Goal: Communication & Community: Answer question/provide support

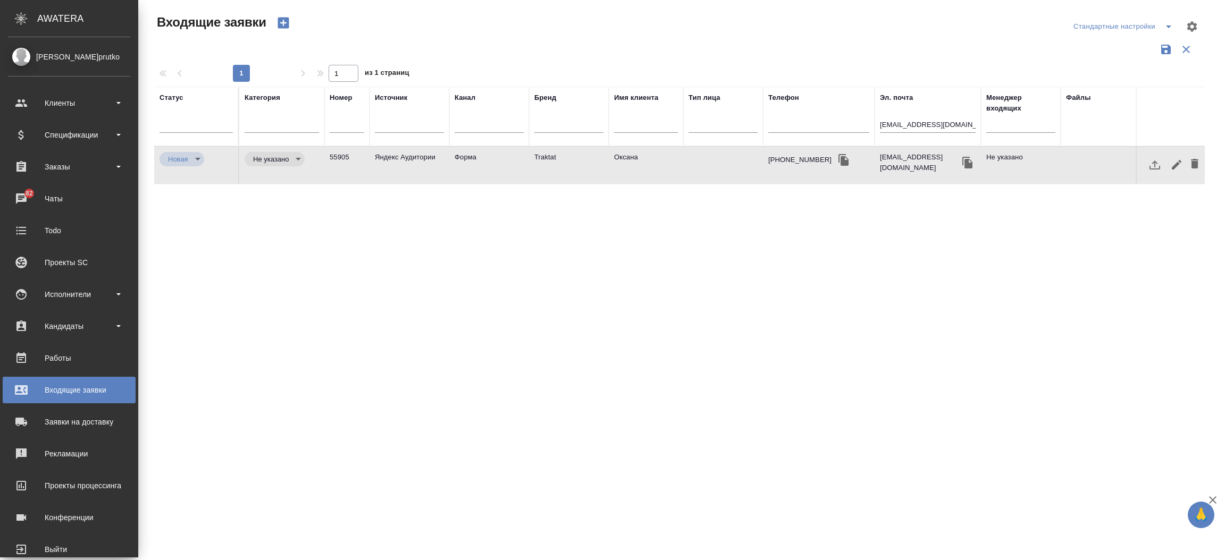
select select "RU"
click at [25, 194] on div "Чаты" at bounding box center [69, 199] width 122 height 16
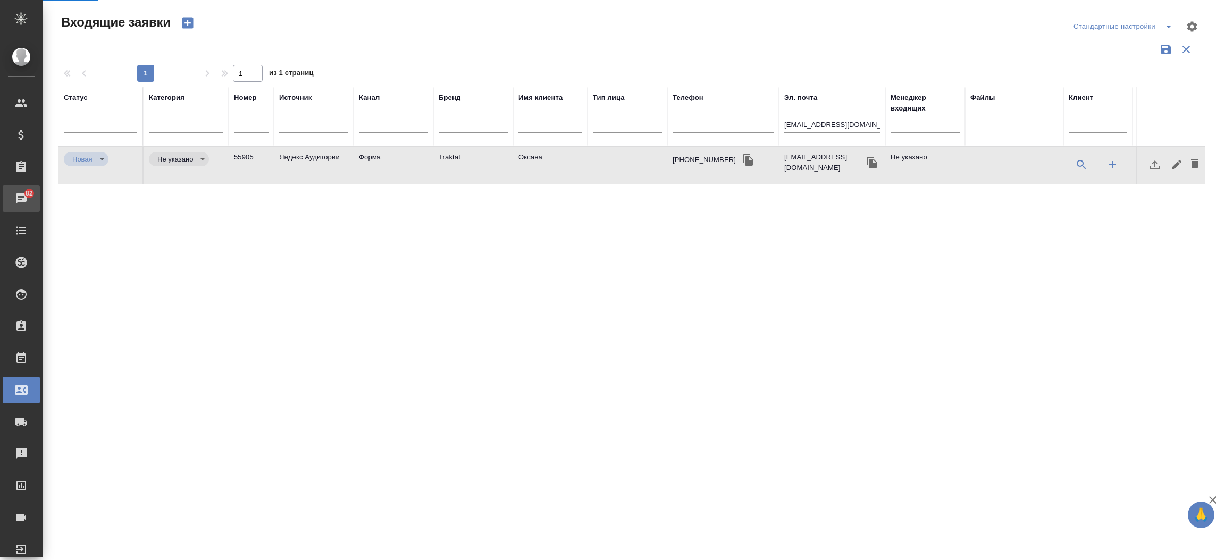
click at [21, 194] on div "Чаты" at bounding box center [8, 199] width 27 height 16
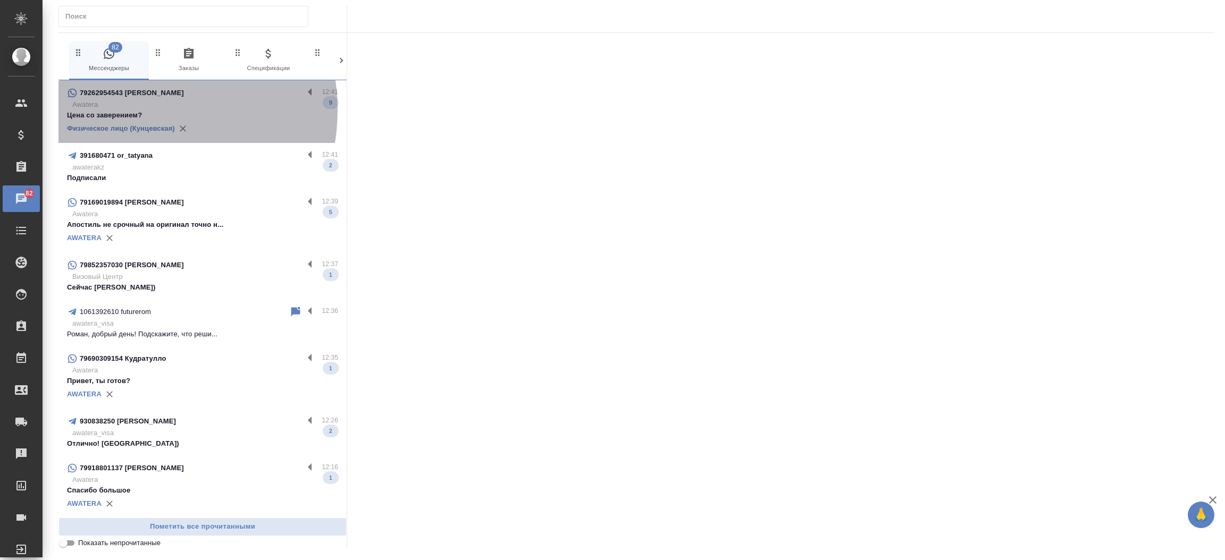
click at [136, 110] on p "Цена со заверением?" at bounding box center [202, 115] width 271 height 11
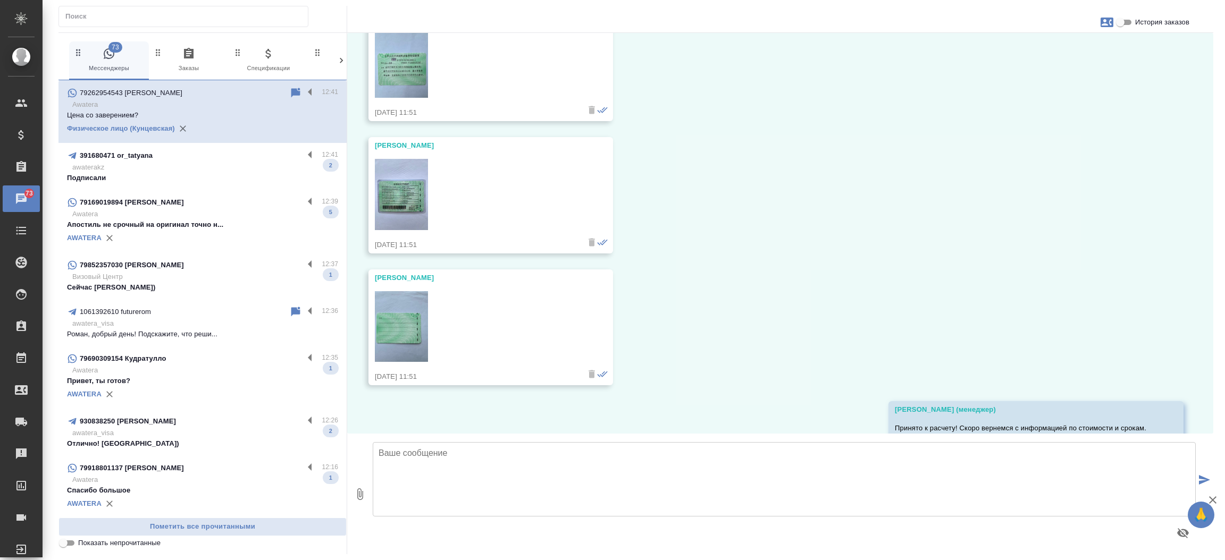
scroll to position [13585, 0]
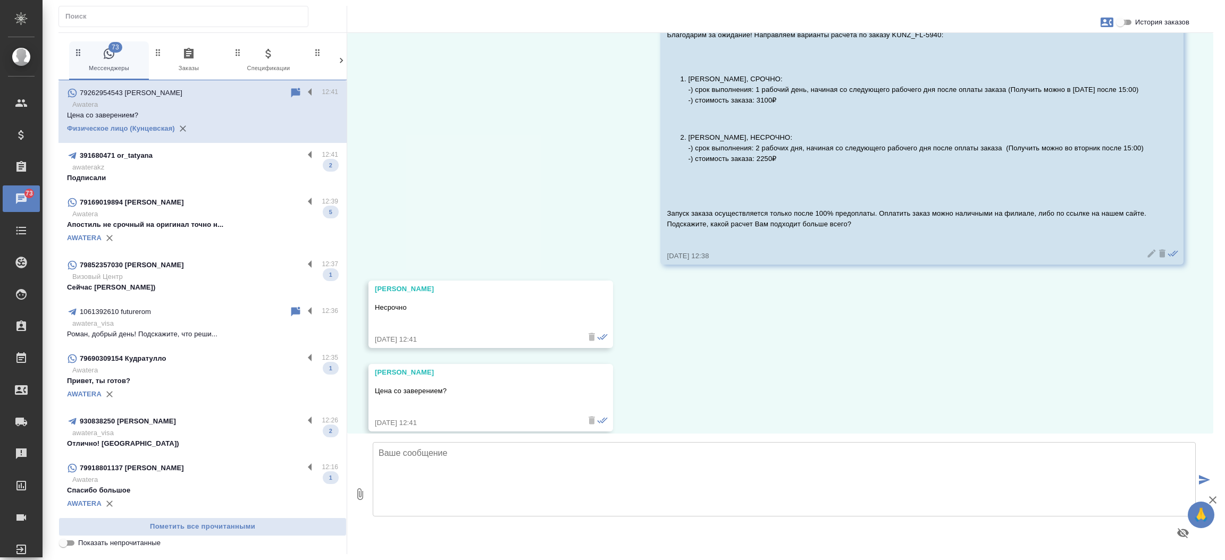
click at [1127, 21] on input "История заказов" at bounding box center [1120, 22] width 38 height 13
checkbox input "true"
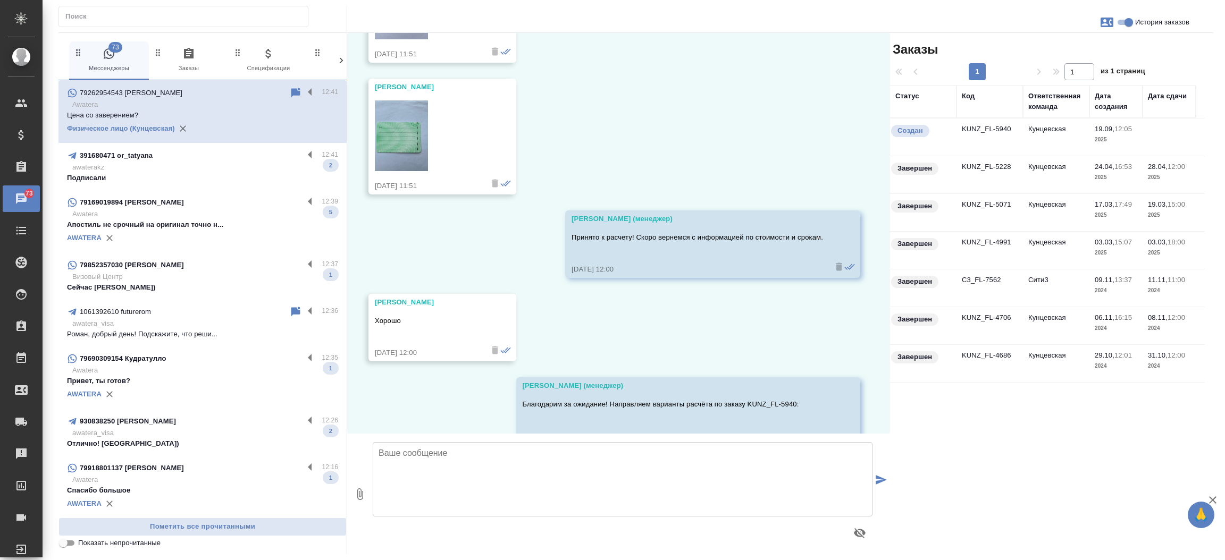
scroll to position [13937, 0]
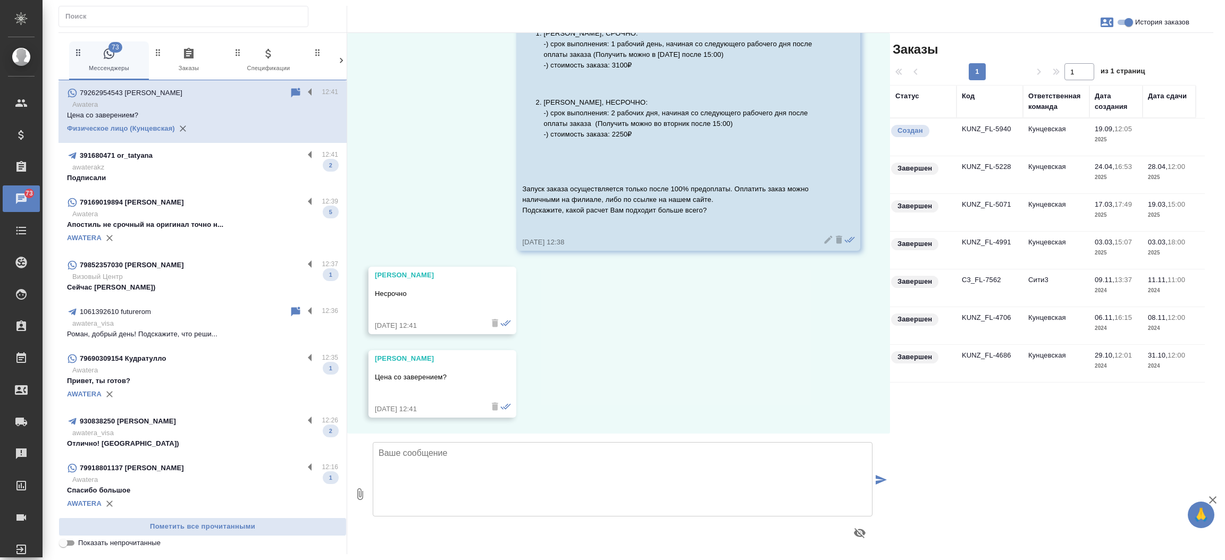
click at [970, 133] on td "KUNZ_FL-5940" at bounding box center [989, 137] width 66 height 37
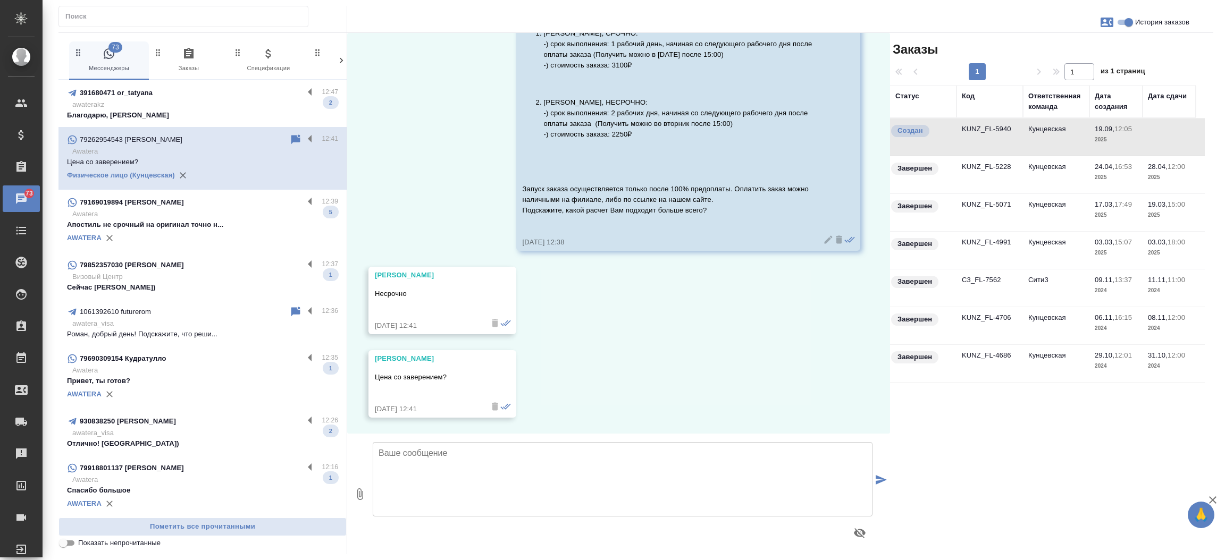
click at [146, 114] on p "Благодарю, [PERSON_NAME]" at bounding box center [202, 115] width 271 height 11
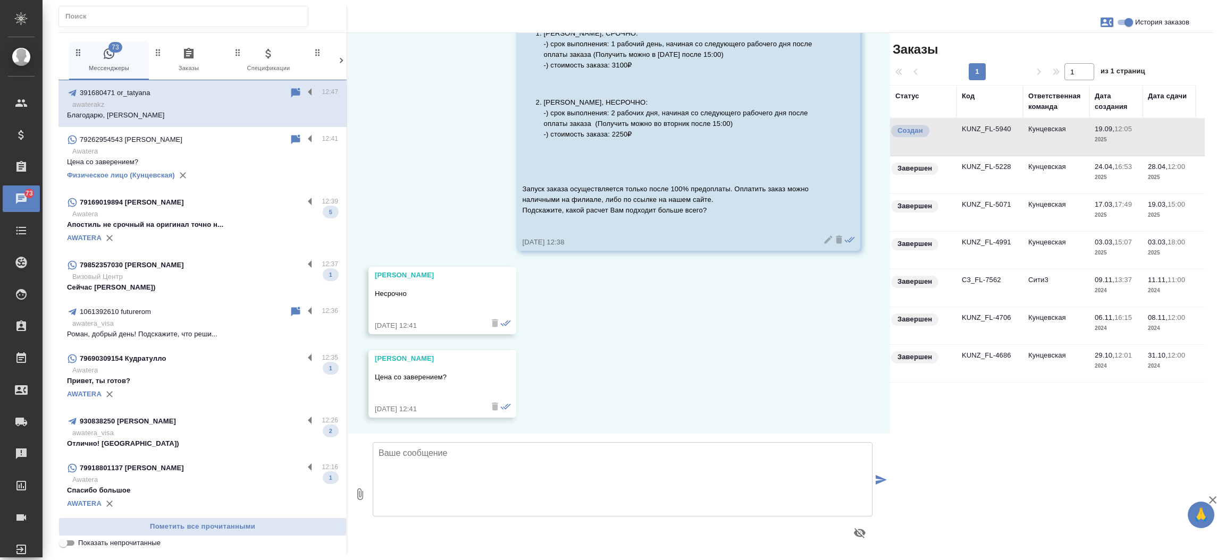
click at [146, 114] on p "Благодарю, [PERSON_NAME]" at bounding box center [202, 115] width 271 height 11
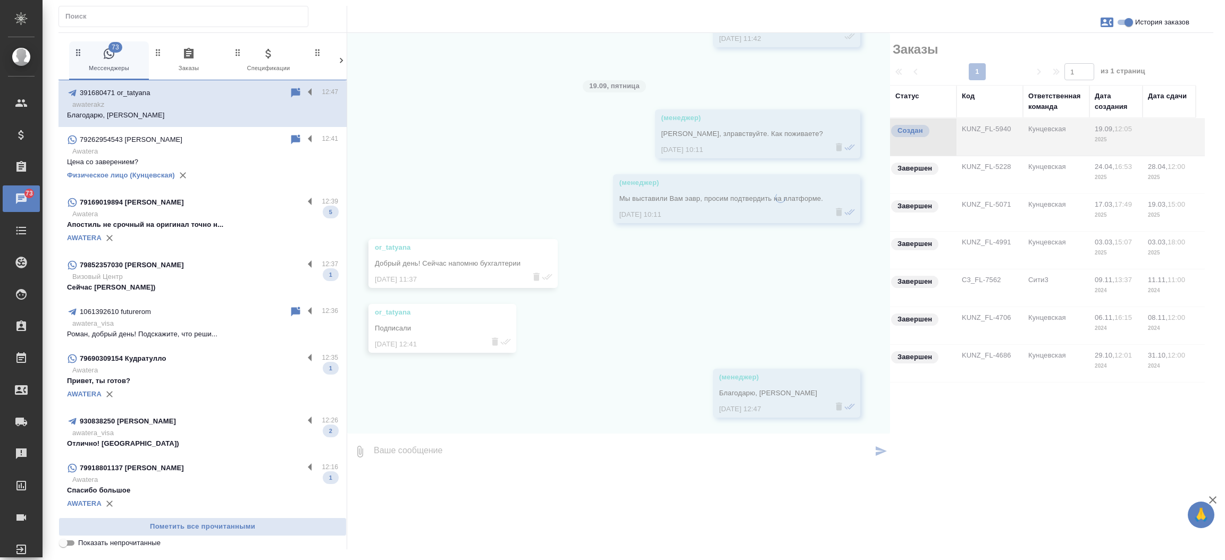
scroll to position [6266, 0]
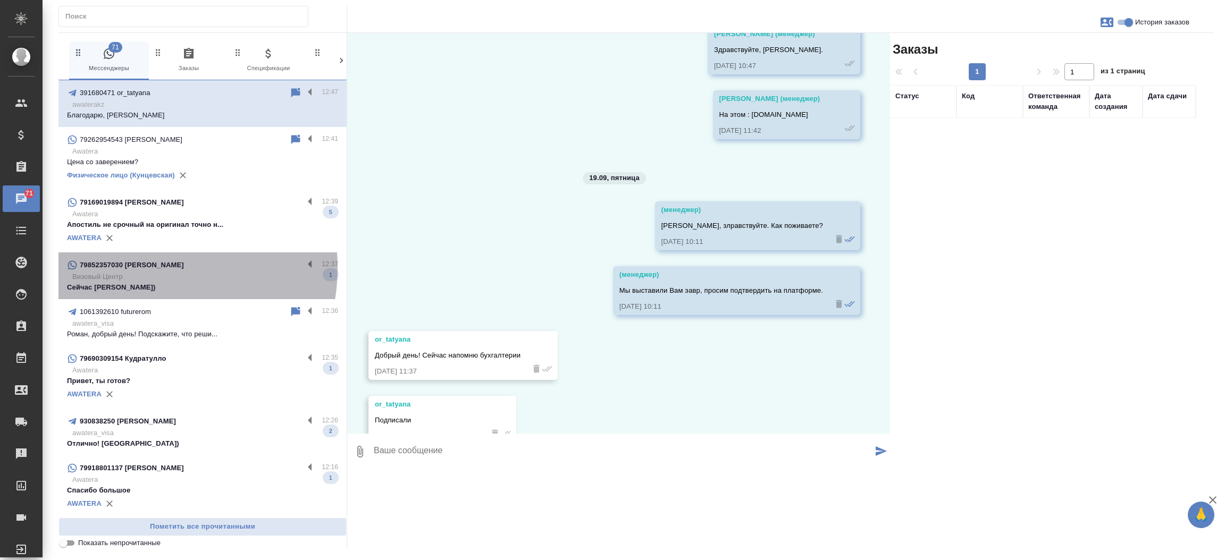
click at [143, 268] on div "79852357030 [PERSON_NAME]" at bounding box center [185, 265] width 237 height 13
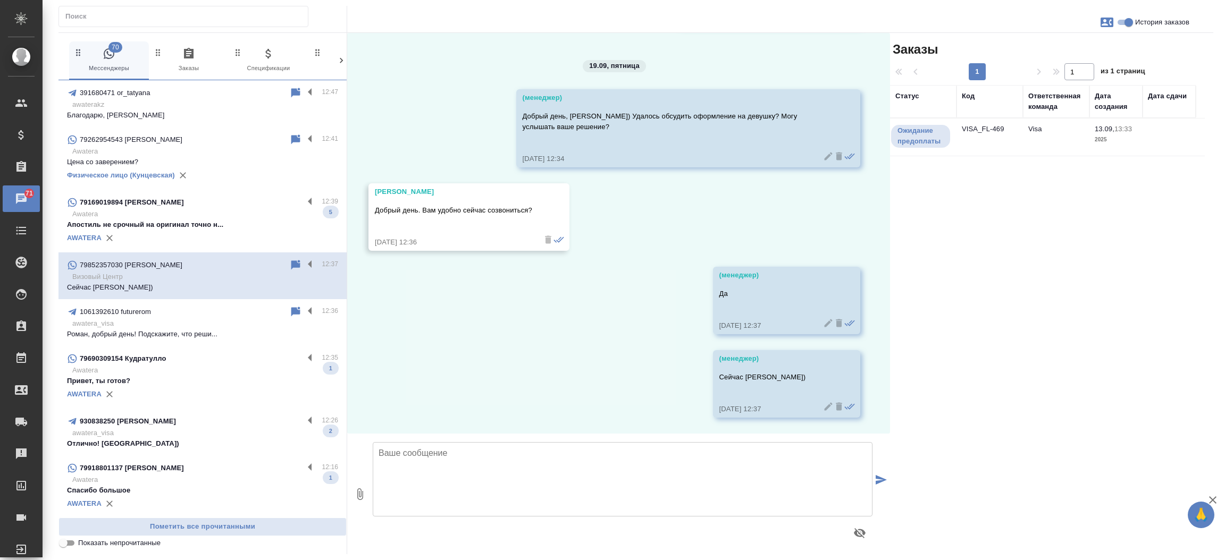
scroll to position [3955, 0]
click at [158, 228] on p "Апостиль не срочный на оригинал точно н..." at bounding box center [202, 225] width 271 height 11
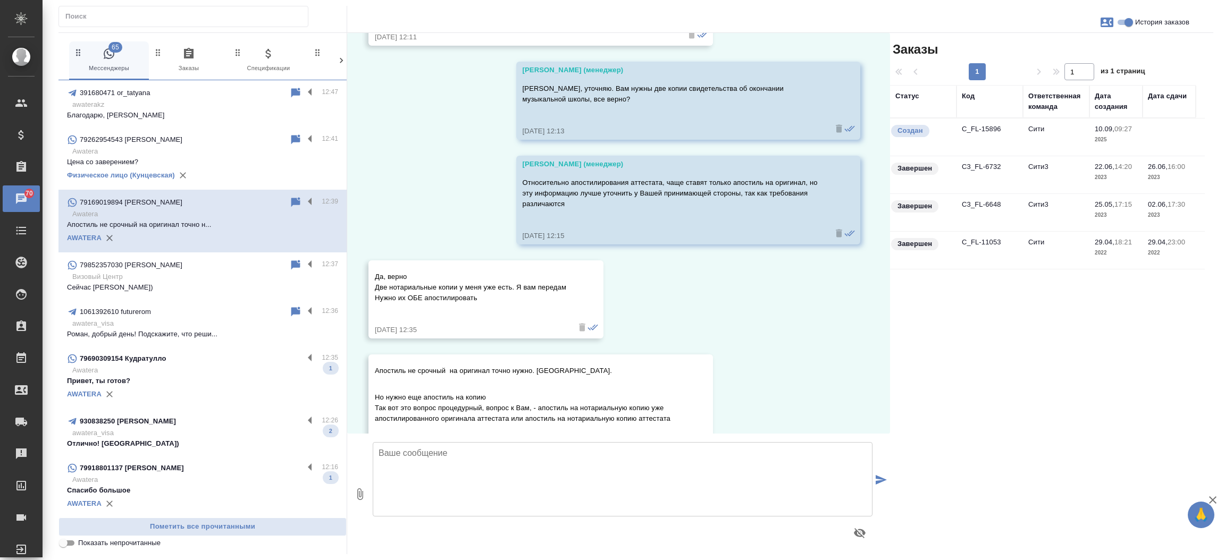
scroll to position [5211, 0]
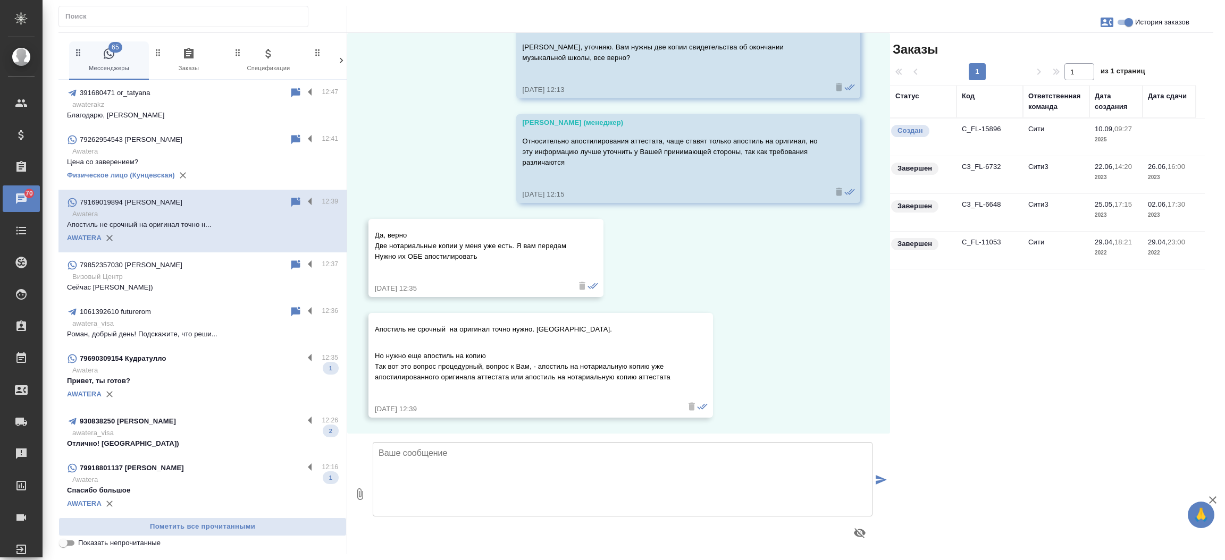
click at [991, 130] on td "C_FL-15896" at bounding box center [989, 137] width 66 height 37
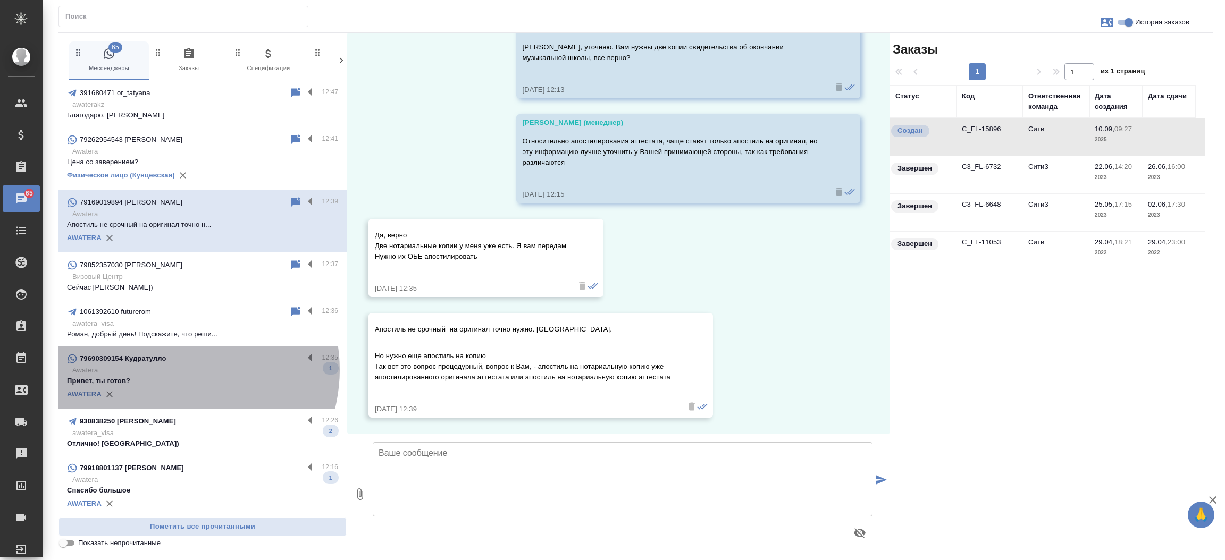
click at [178, 370] on p "Awatera" at bounding box center [205, 370] width 266 height 11
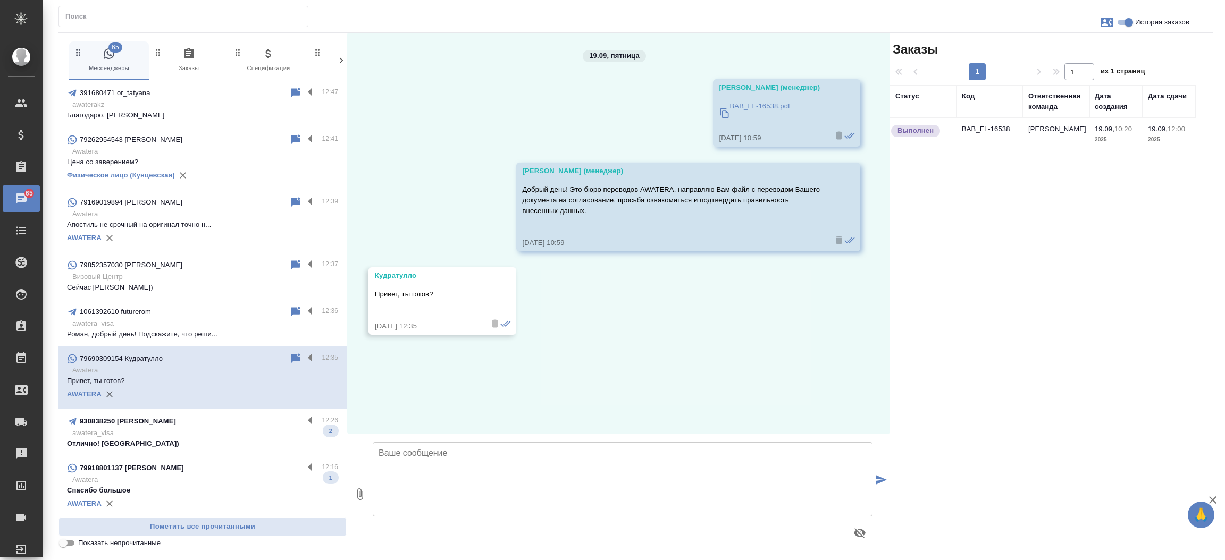
scroll to position [0, 0]
click at [983, 128] on td "BAB_FL-16538" at bounding box center [989, 137] width 66 height 37
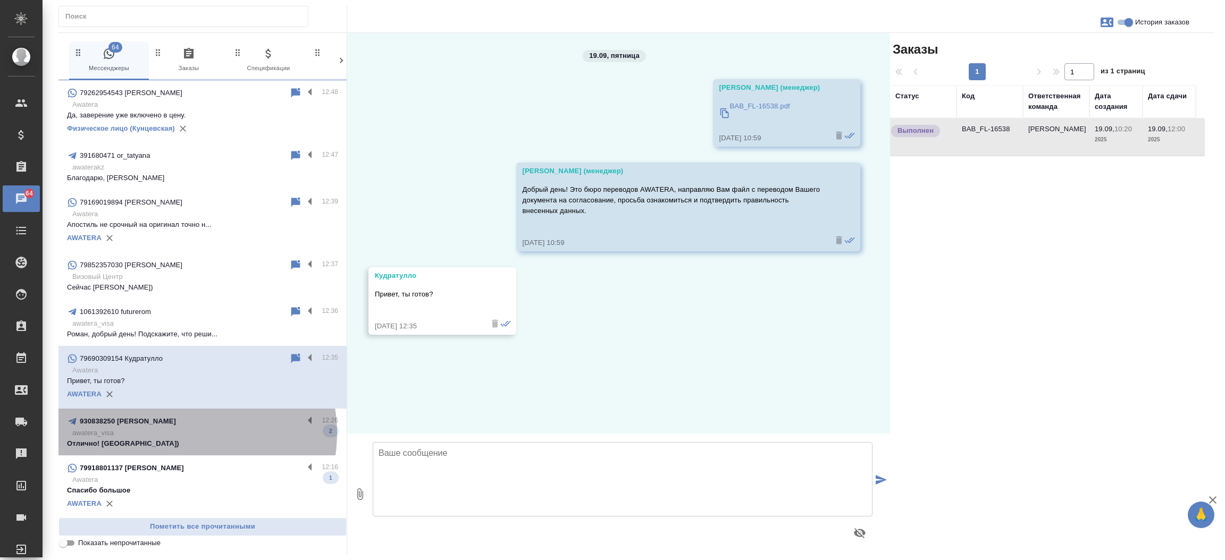
click at [186, 433] on p "awatera_visa" at bounding box center [205, 433] width 266 height 11
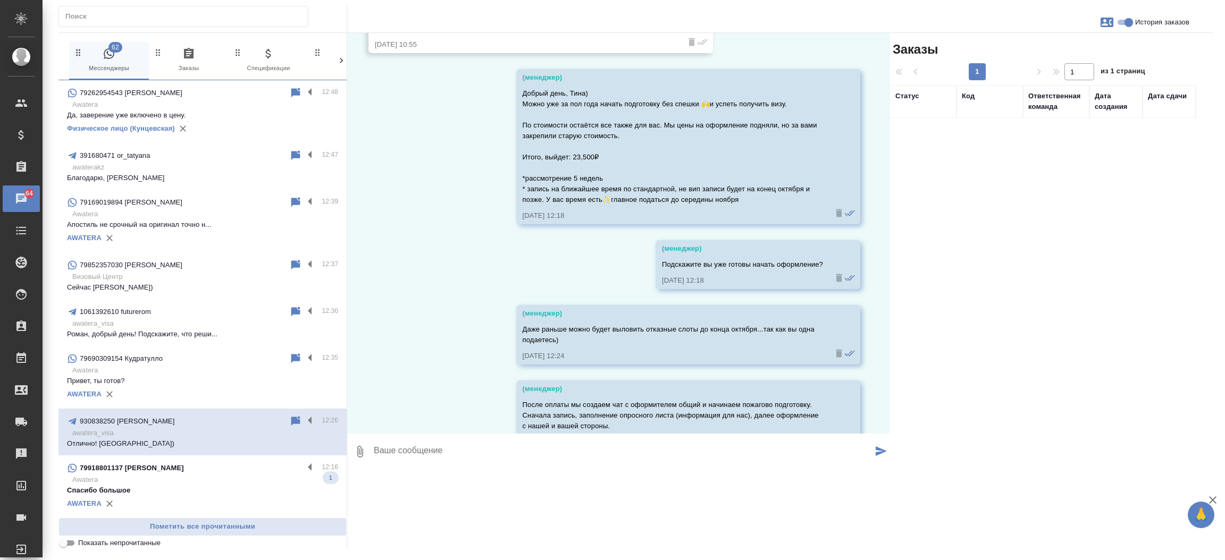
click at [178, 483] on p "Awatera" at bounding box center [205, 480] width 266 height 11
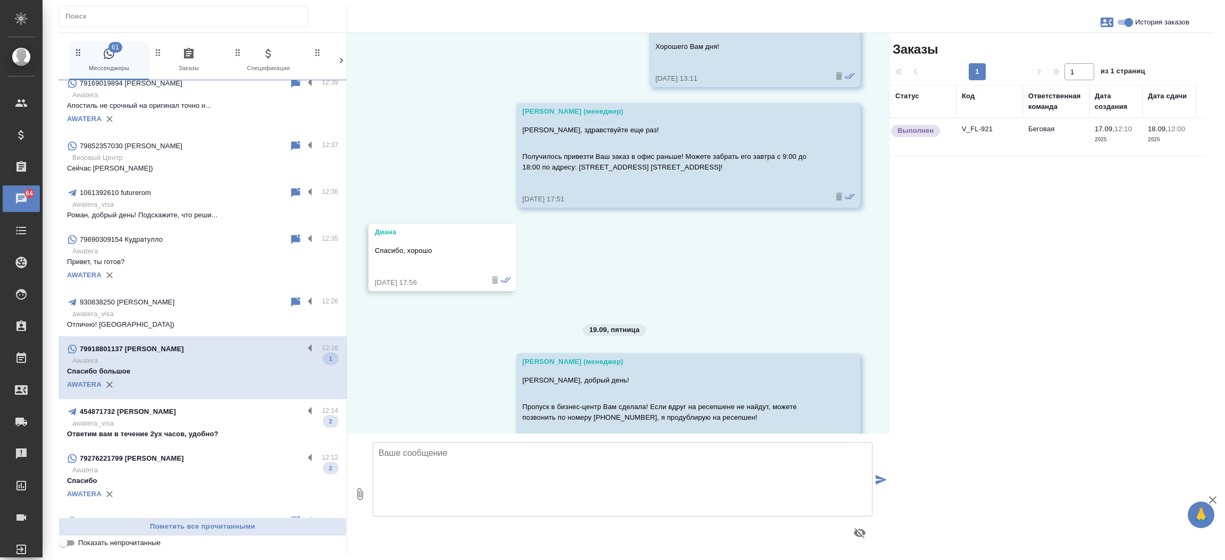
scroll to position [163, 0]
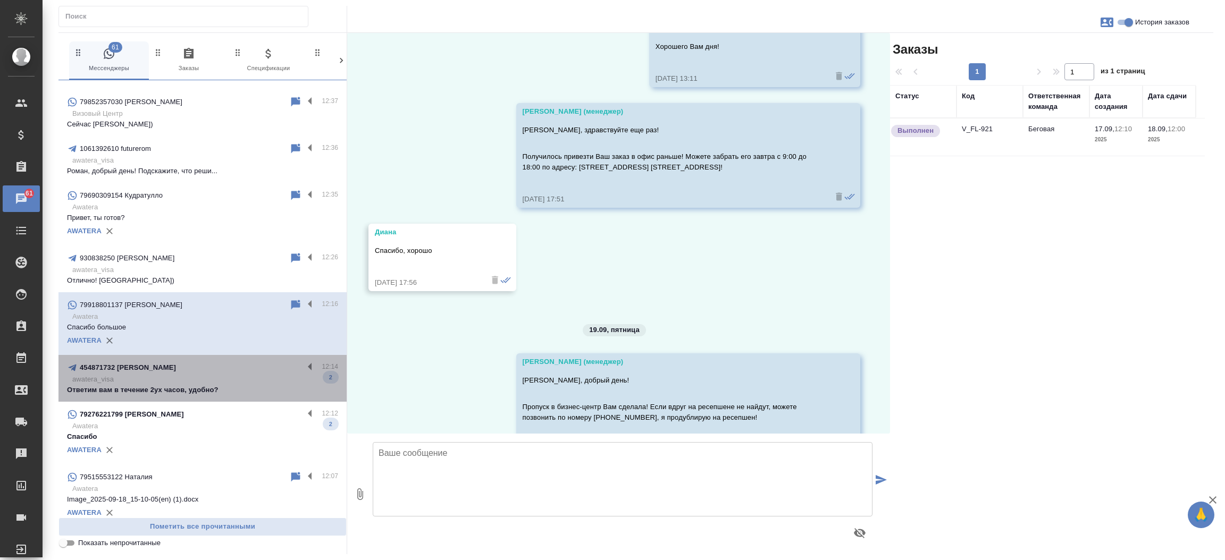
click at [212, 387] on p "Ответим вам в течение 2ух часов, удобно?" at bounding box center [202, 390] width 271 height 11
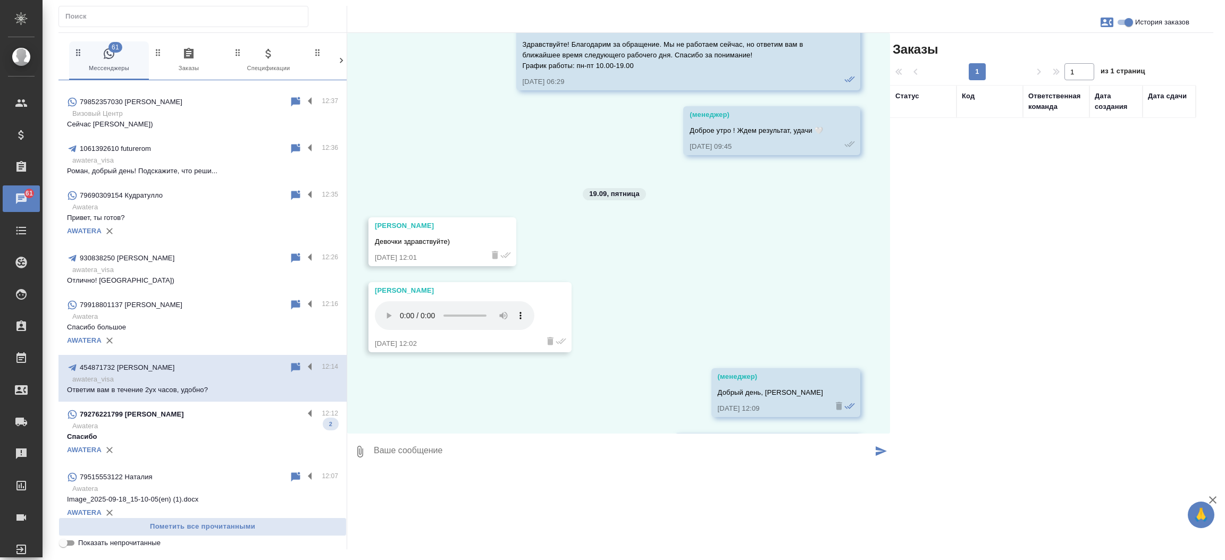
scroll to position [6813, 0]
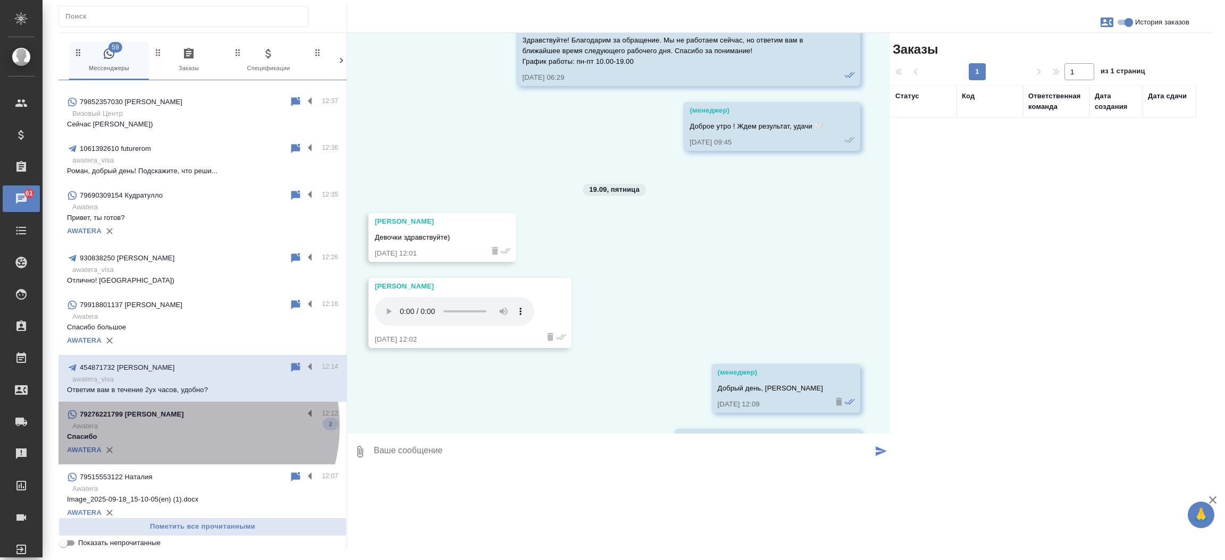
click at [180, 426] on p "Awatera" at bounding box center [205, 426] width 266 height 11
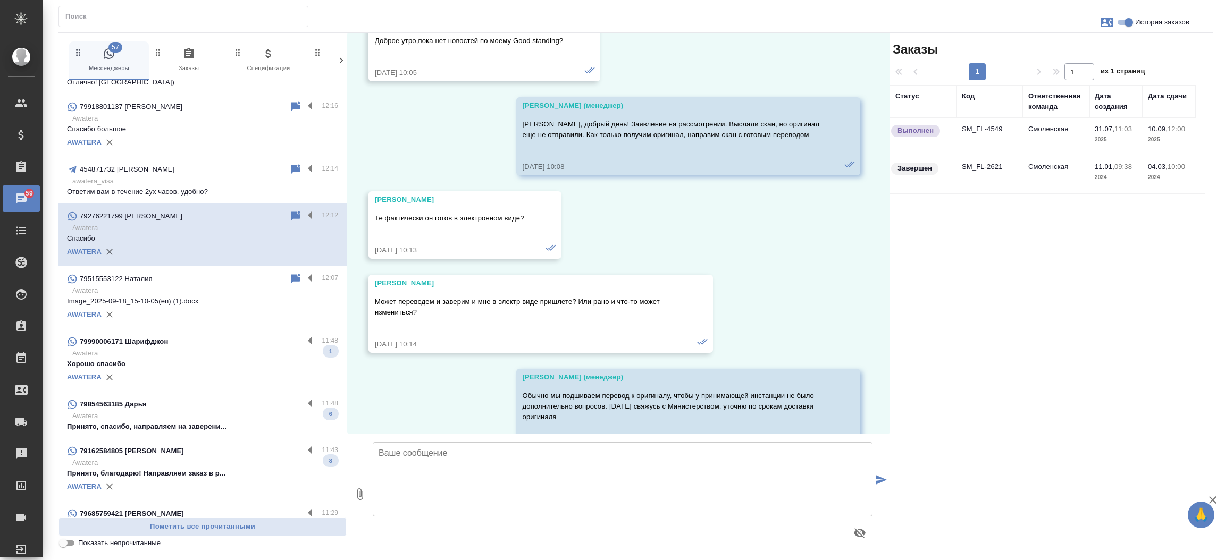
scroll to position [427, 0]
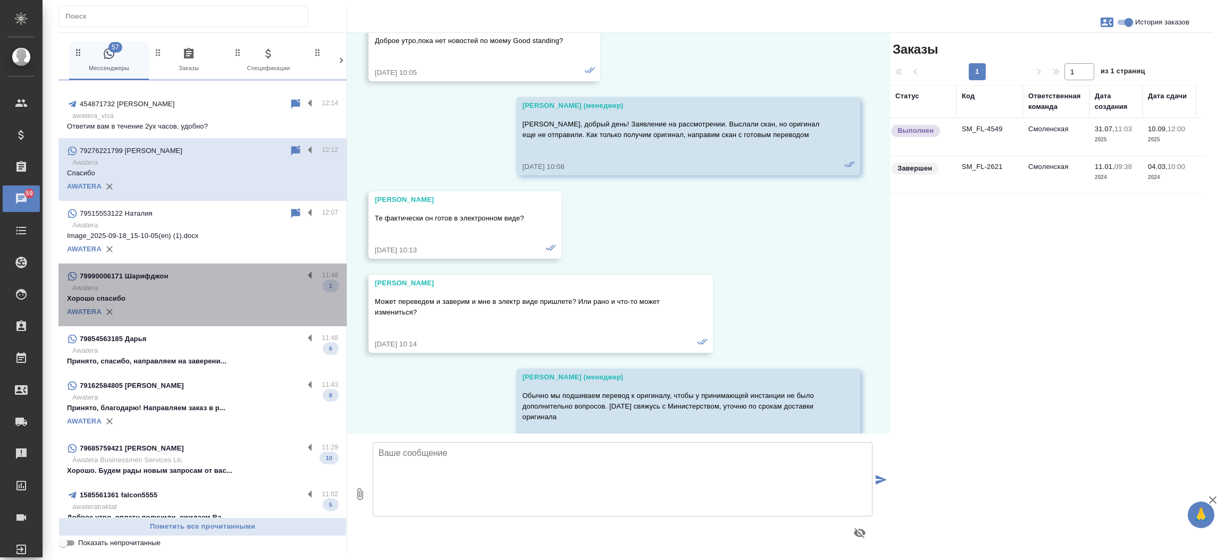
click at [214, 290] on p "Awatera" at bounding box center [205, 288] width 266 height 11
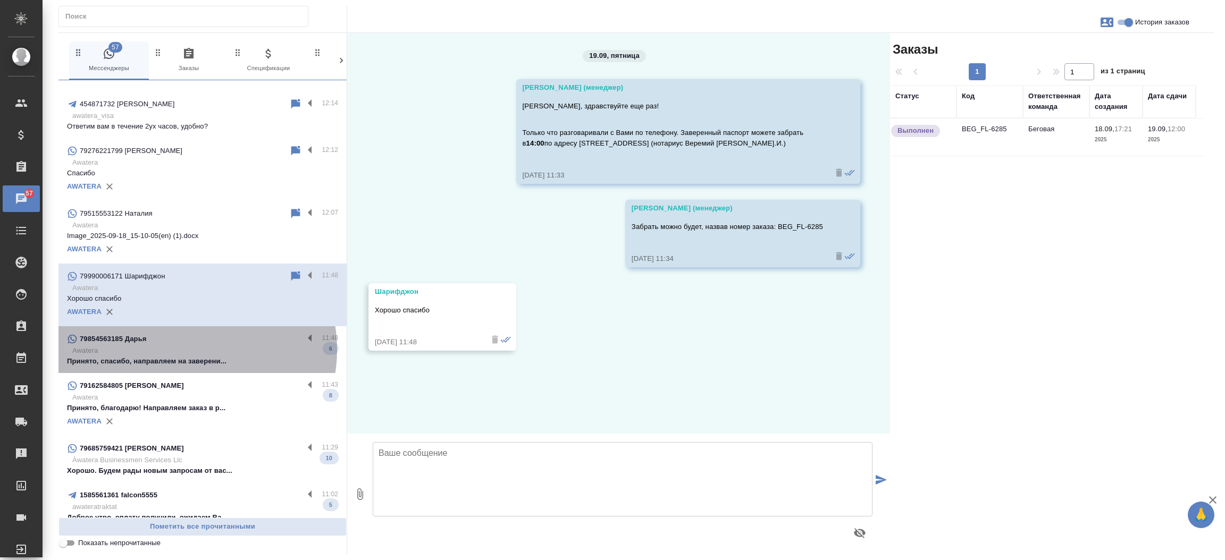
scroll to position [0, 0]
click at [189, 349] on p "Awatera" at bounding box center [205, 351] width 266 height 11
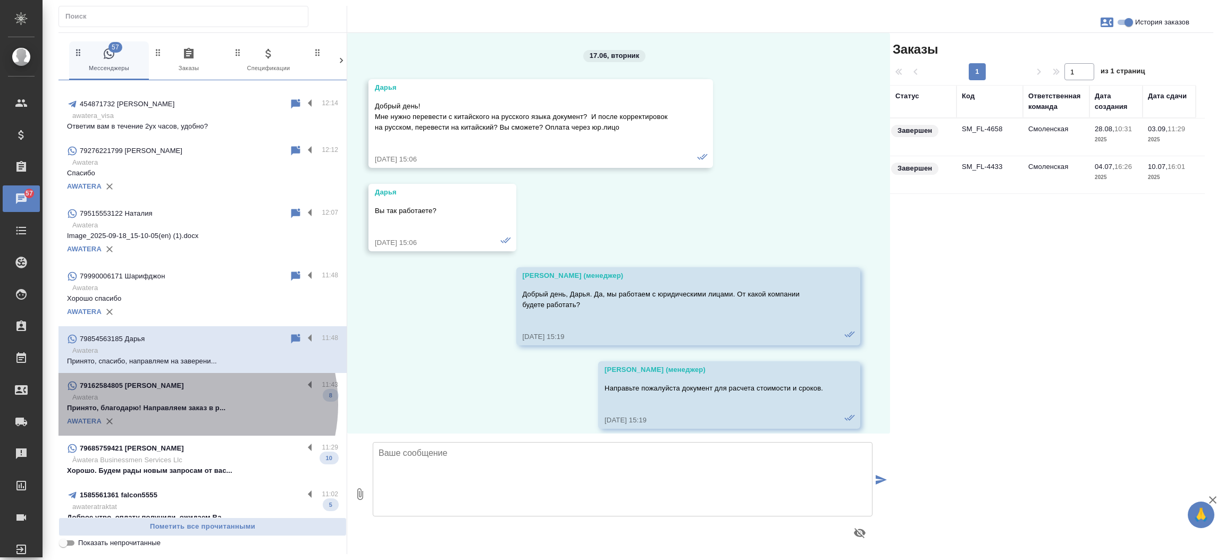
click at [175, 404] on p "Принято, благодарю! Направляем заказ в р..." at bounding box center [202, 408] width 271 height 11
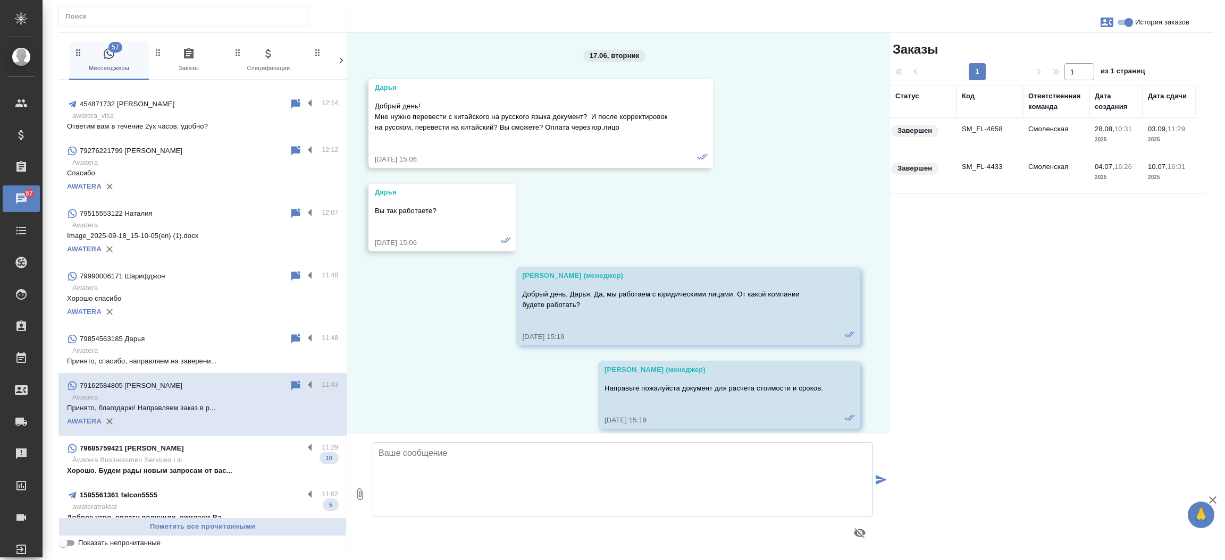
click at [171, 466] on p "Хорошо. Будем рады новым запросам от вас..." at bounding box center [202, 471] width 271 height 11
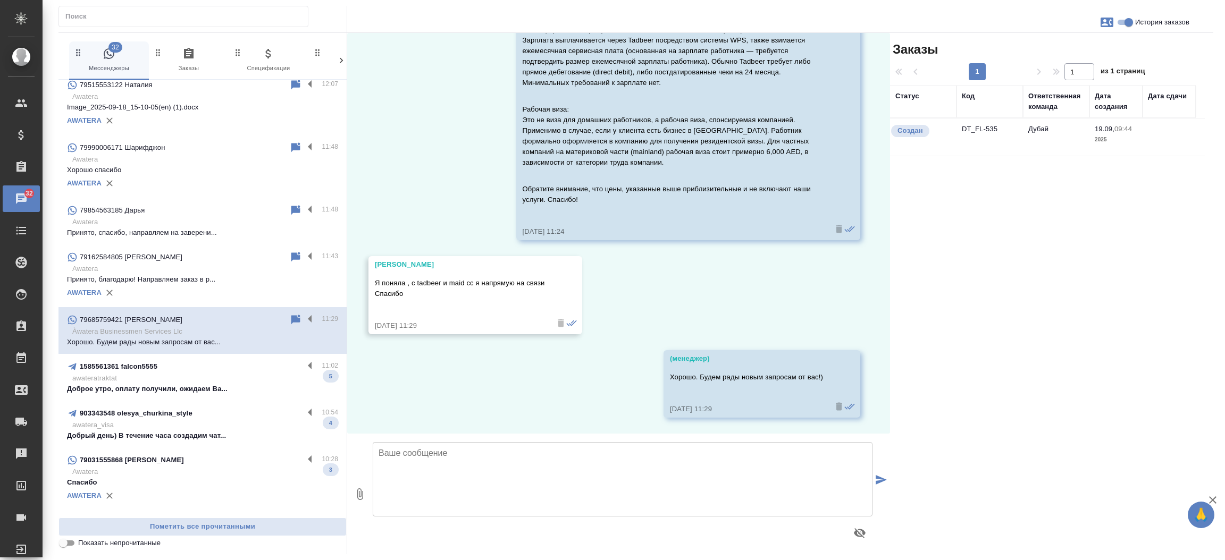
scroll to position [599, 0]
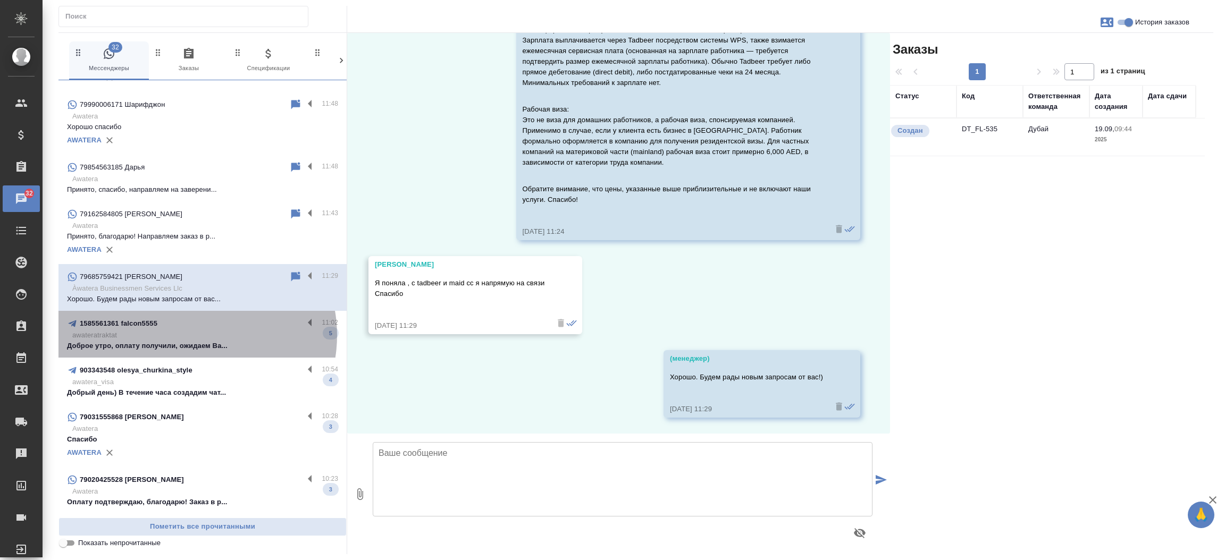
click at [194, 335] on p "awateratraktat" at bounding box center [205, 335] width 266 height 11
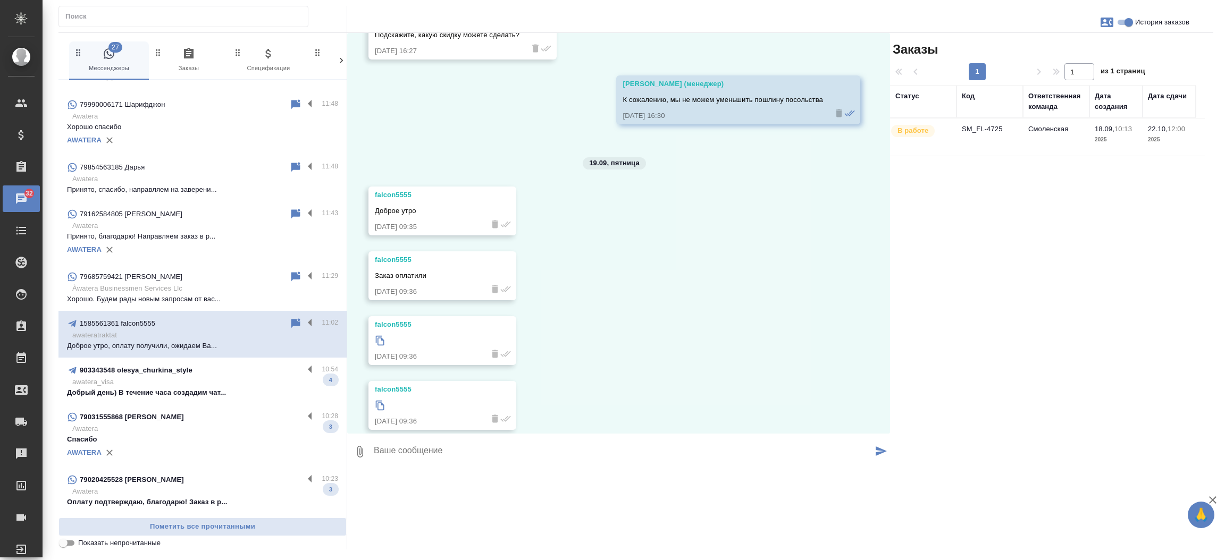
scroll to position [2160, 0]
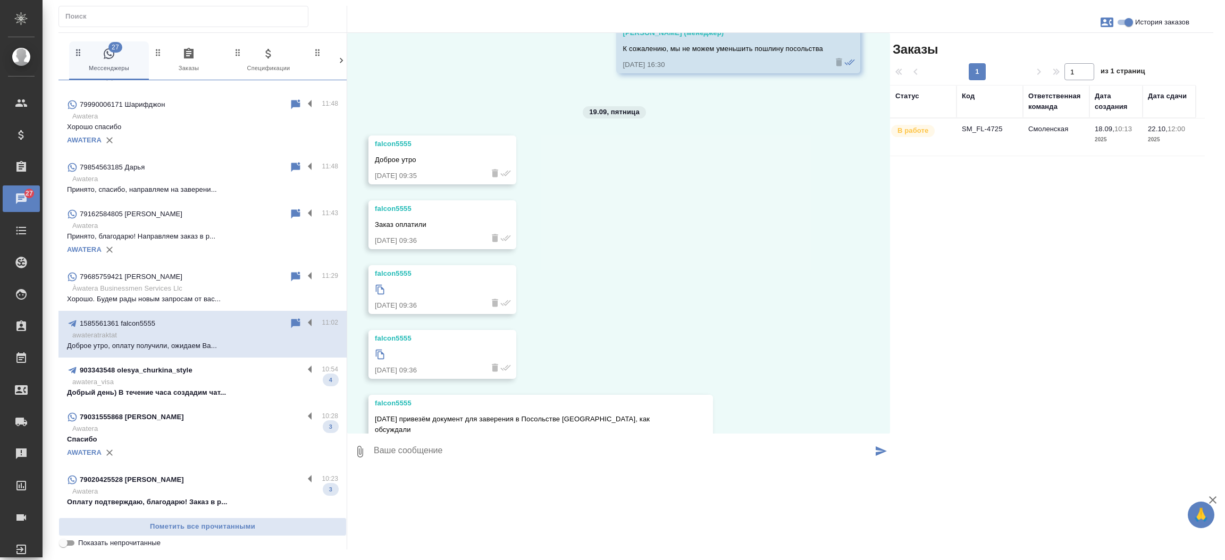
click at [187, 388] on p "Добрый день) В течение часа создадим чат..." at bounding box center [202, 393] width 271 height 11
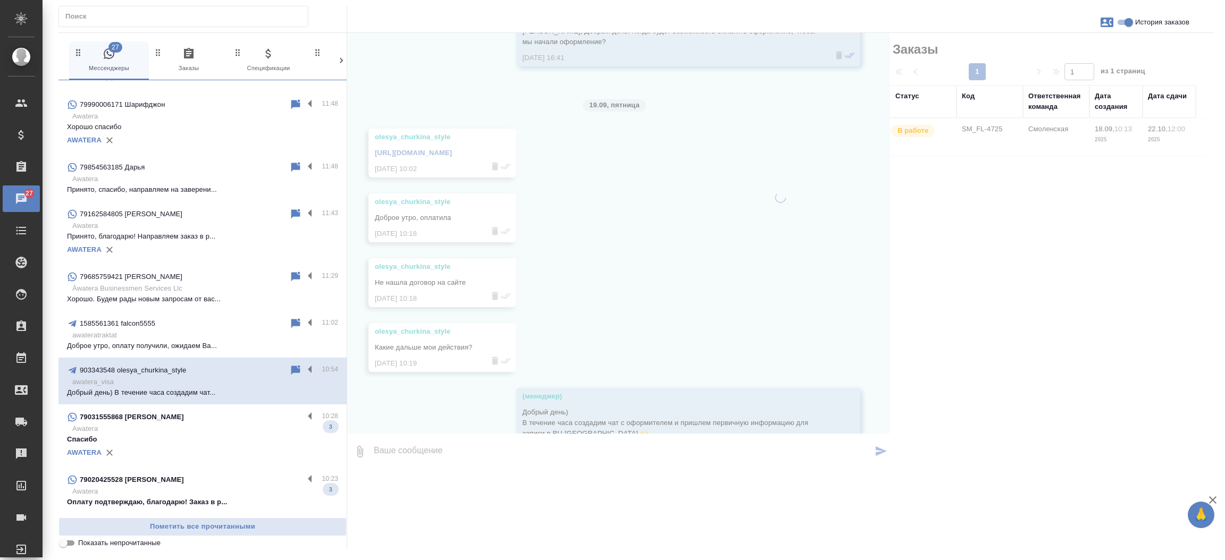
scroll to position [2130, 0]
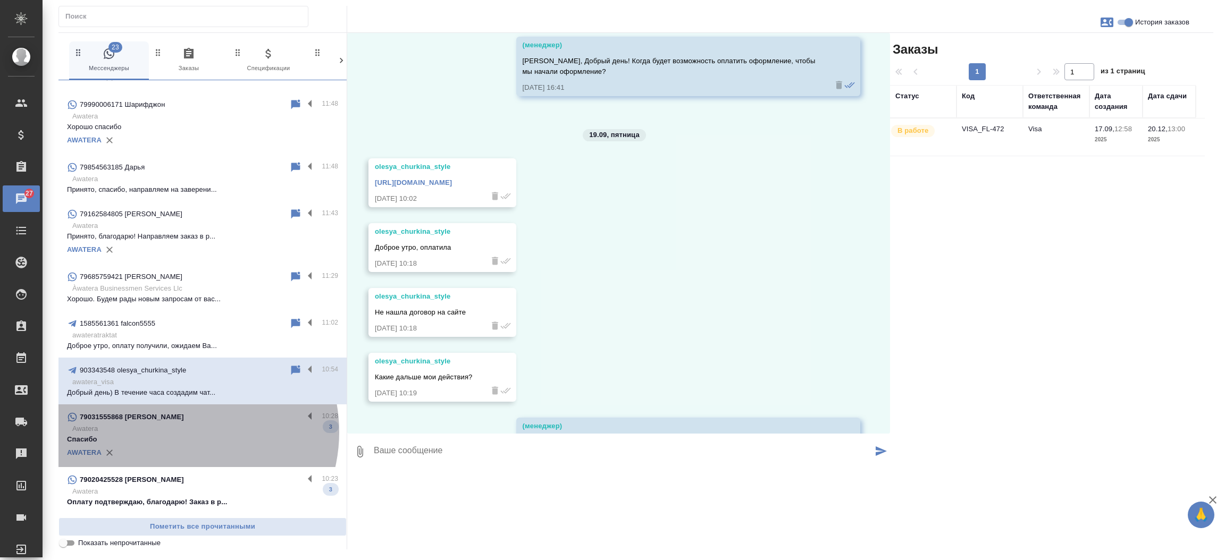
click at [181, 432] on p "Awatera" at bounding box center [205, 429] width 266 height 11
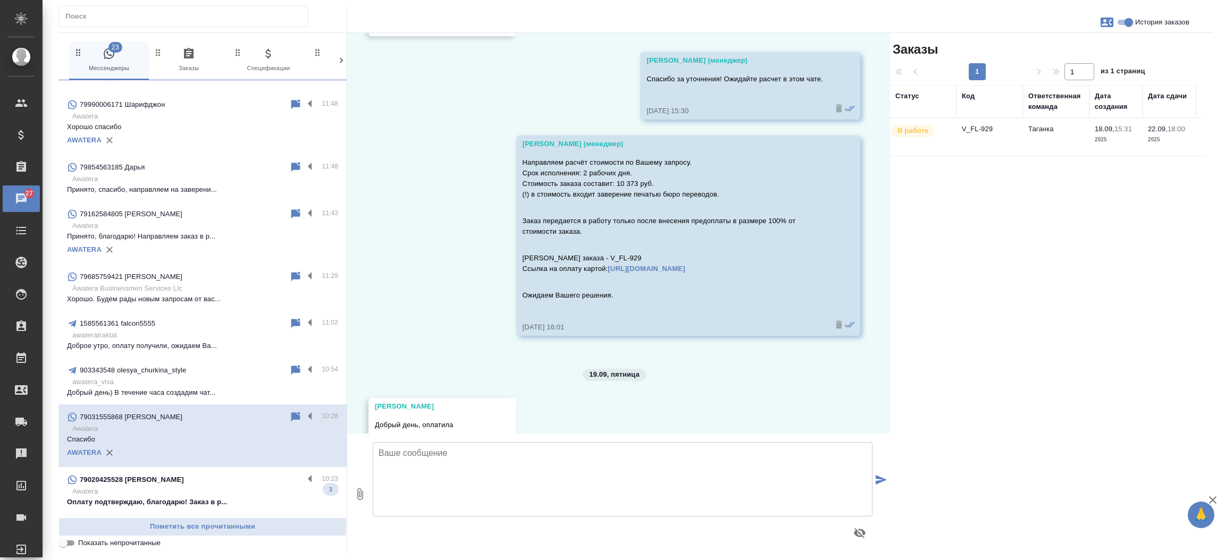
scroll to position [1310, 0]
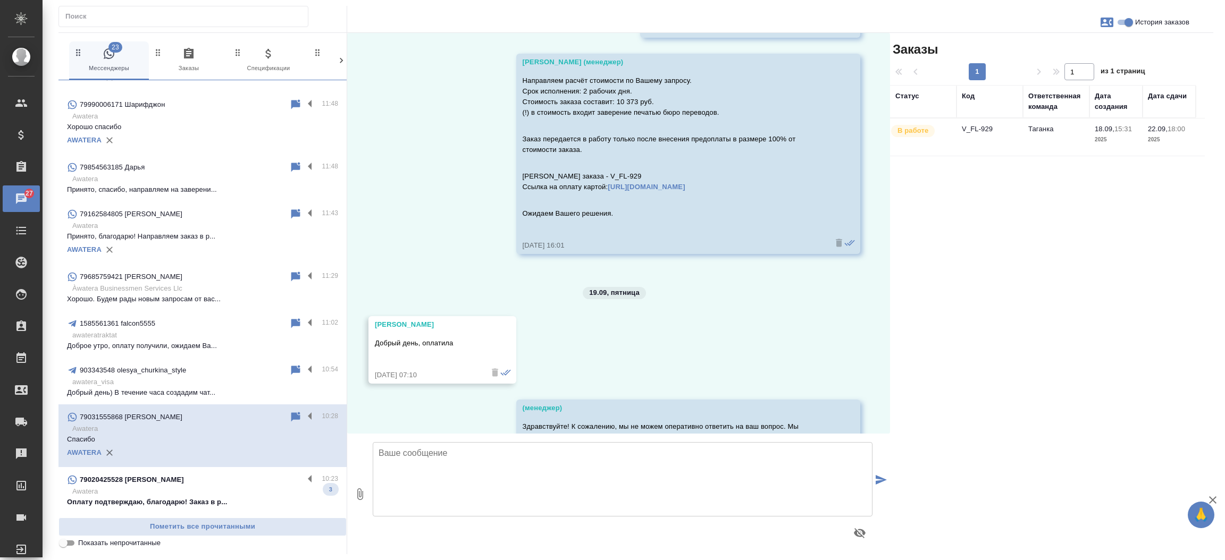
click at [171, 489] on p "Awatera" at bounding box center [205, 491] width 266 height 11
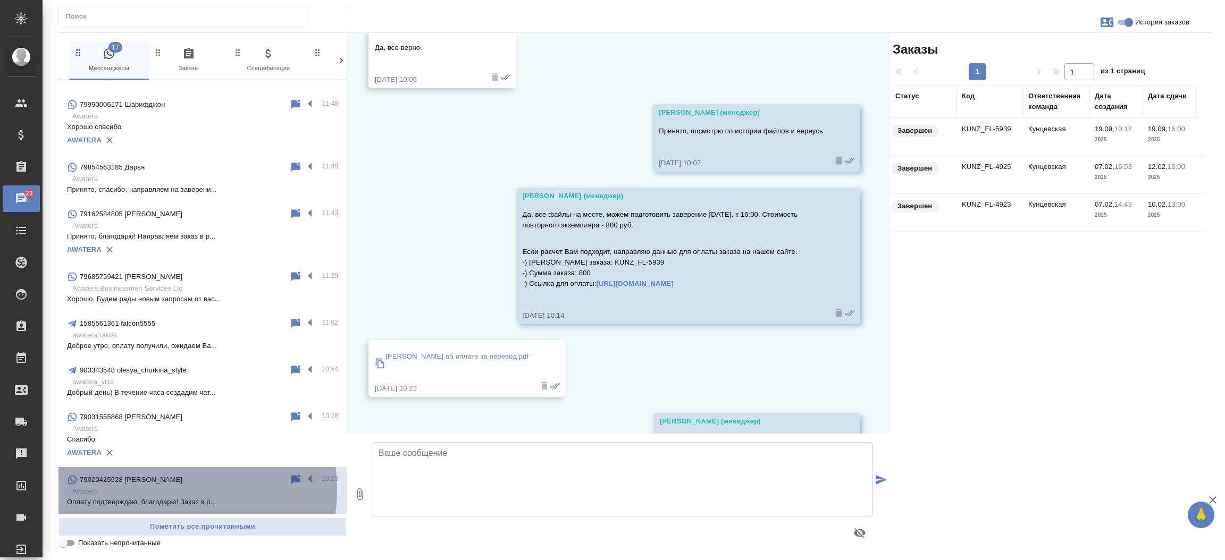
scroll to position [3744, 0]
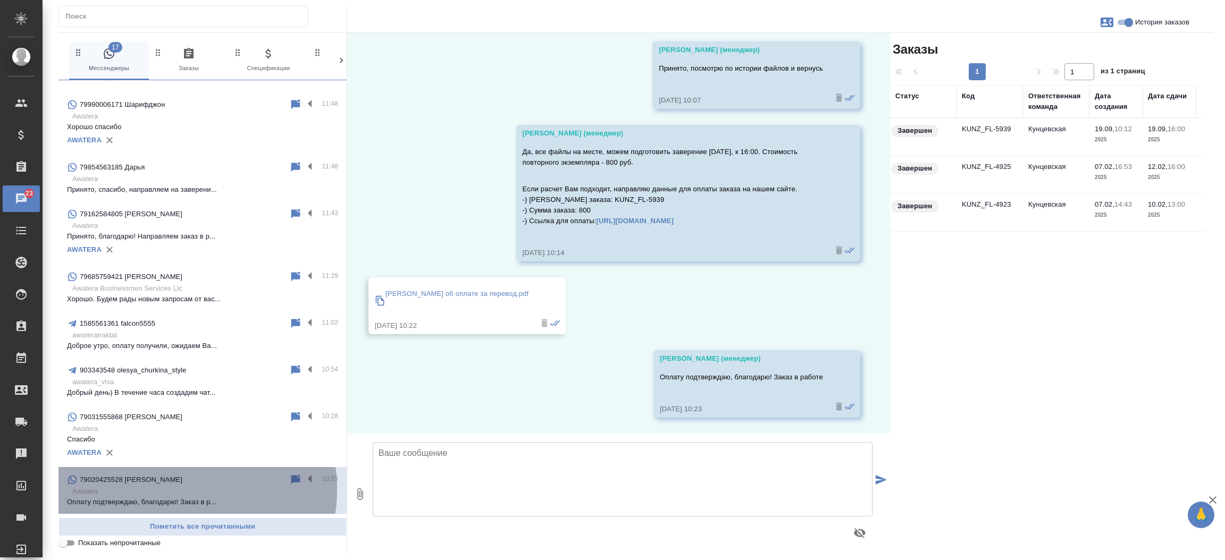
click at [171, 489] on p "Awatera" at bounding box center [205, 491] width 266 height 11
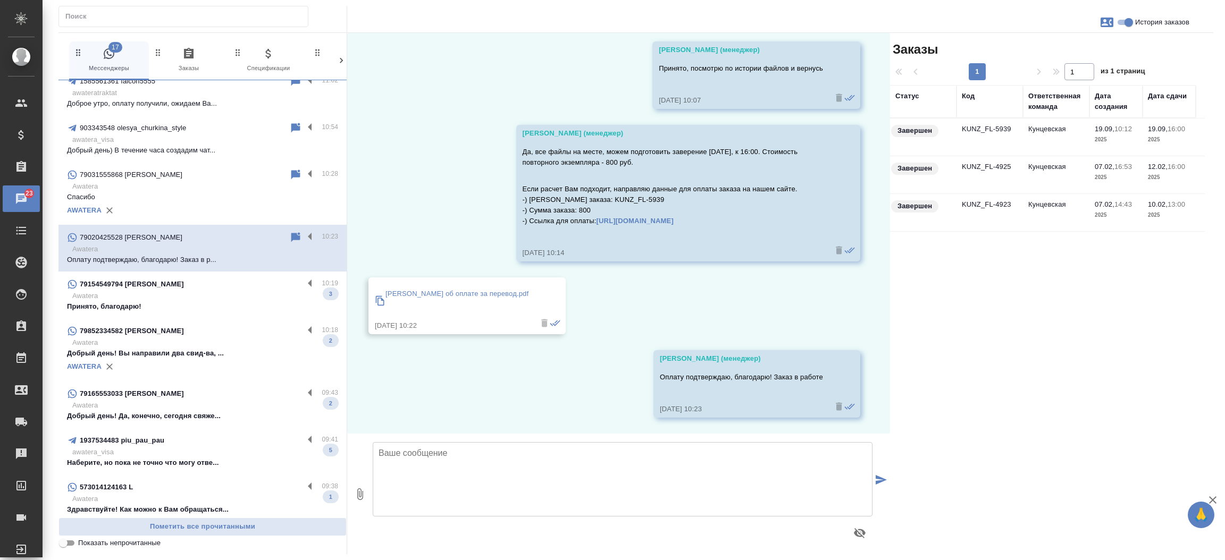
scroll to position [863, 0]
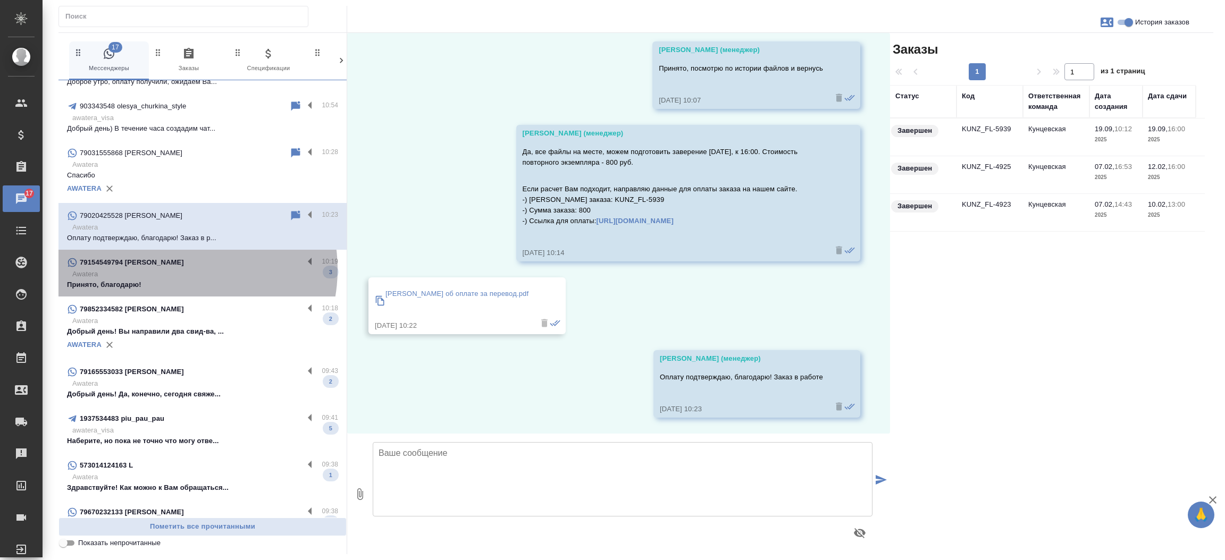
click at [177, 269] on p "Awatera" at bounding box center [205, 274] width 266 height 11
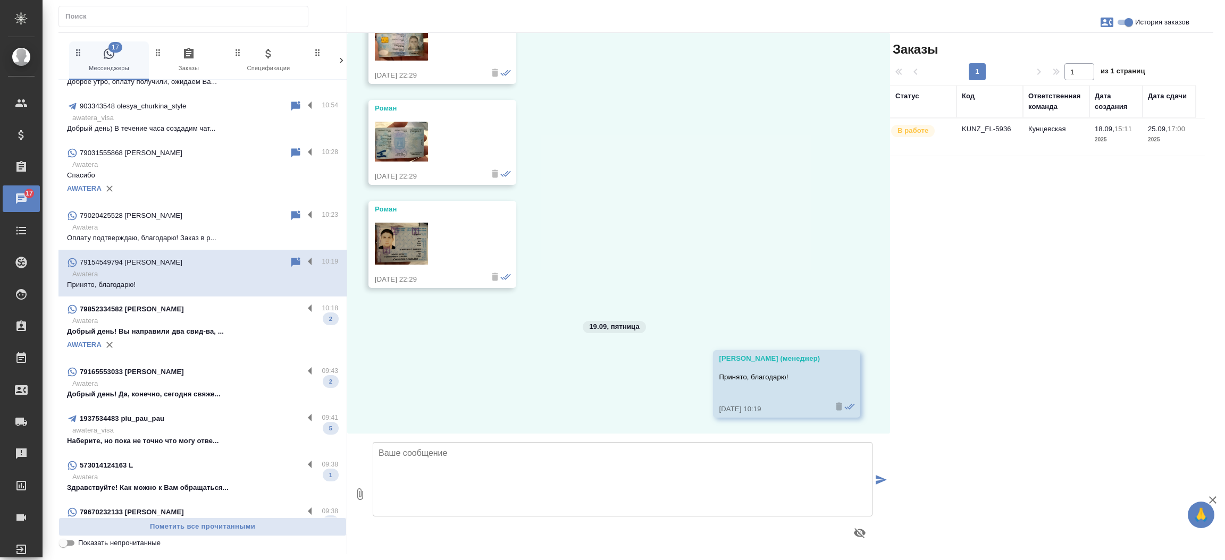
scroll to position [295, 0]
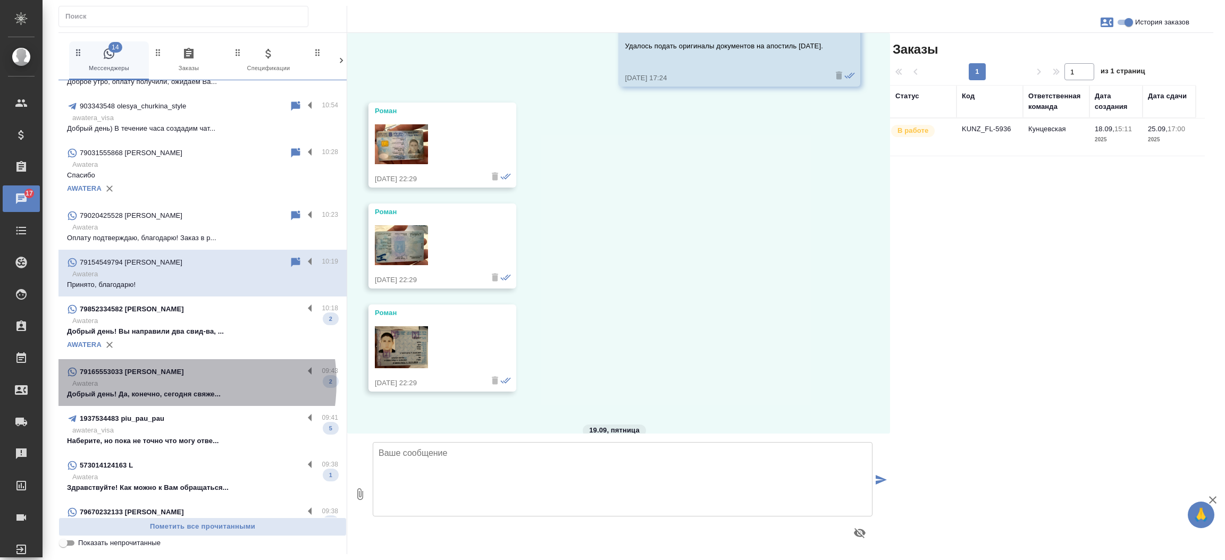
click at [156, 382] on p "Awatera" at bounding box center [205, 384] width 266 height 11
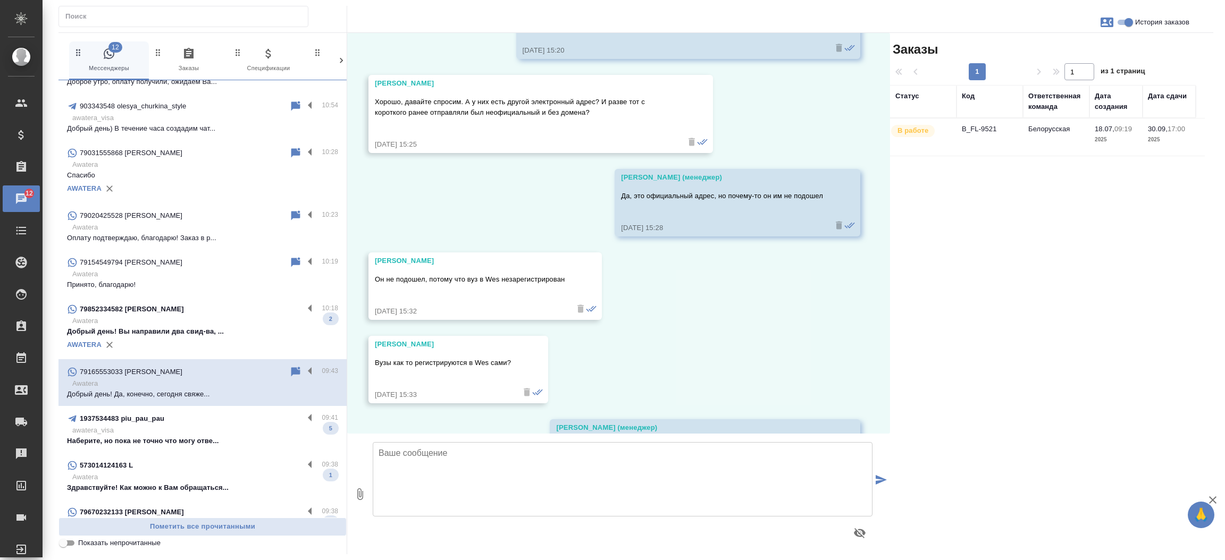
scroll to position [20710, 0]
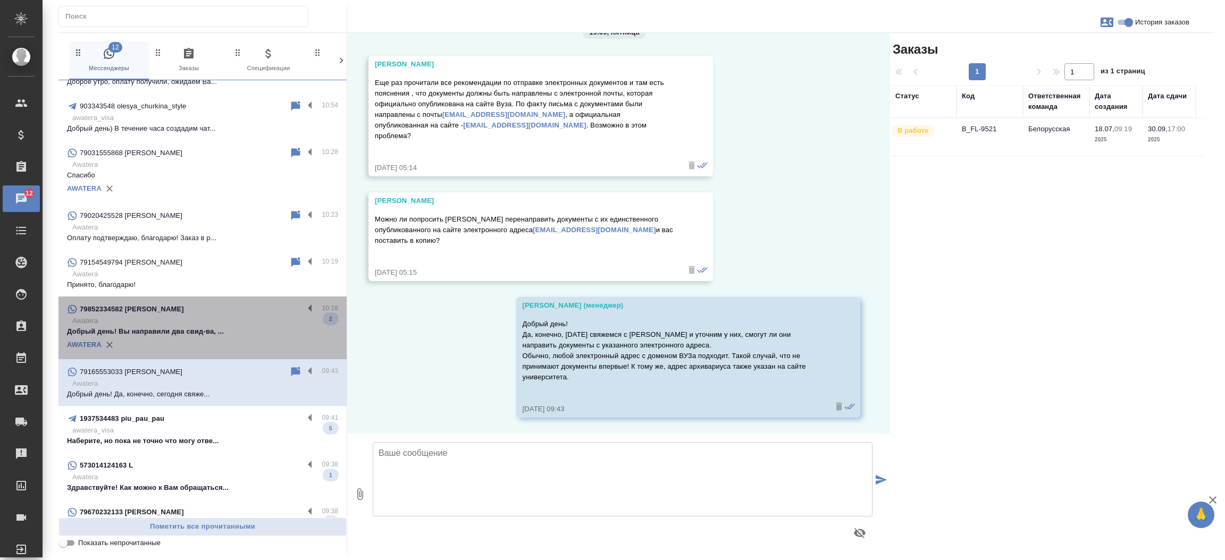
click at [217, 323] on p "Awatera" at bounding box center [205, 321] width 266 height 11
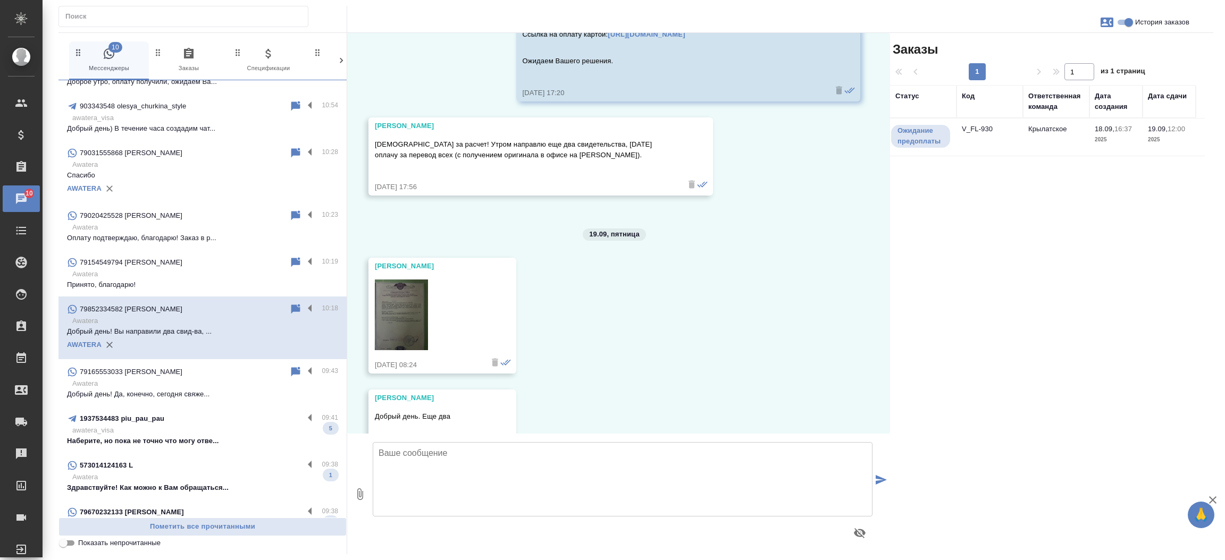
scroll to position [1228, 0]
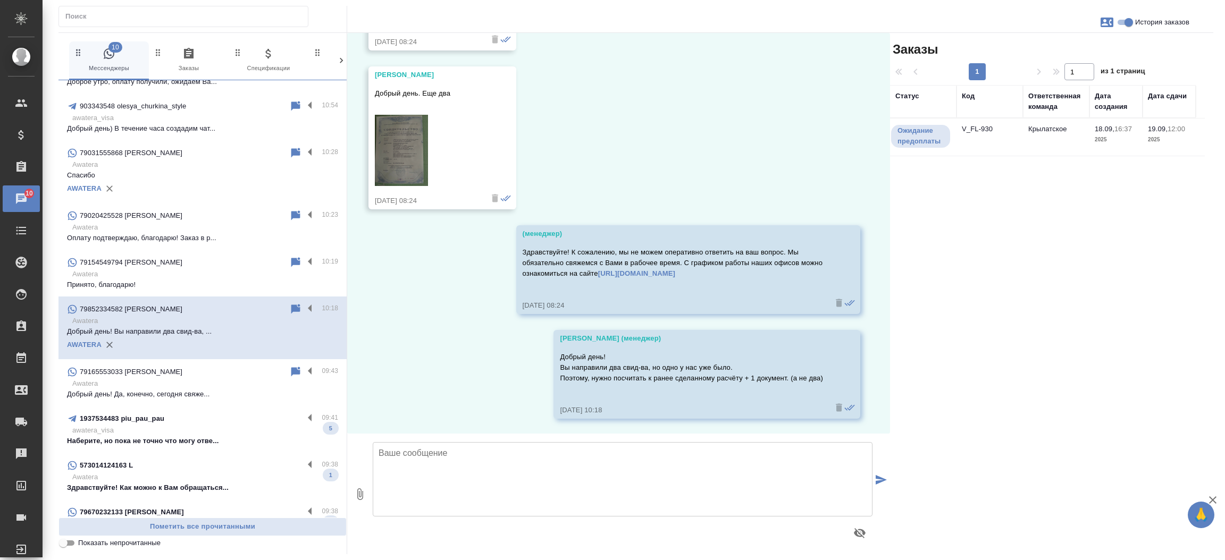
click at [234, 436] on p "Наберите, но пока не точно что могу отве..." at bounding box center [202, 441] width 271 height 11
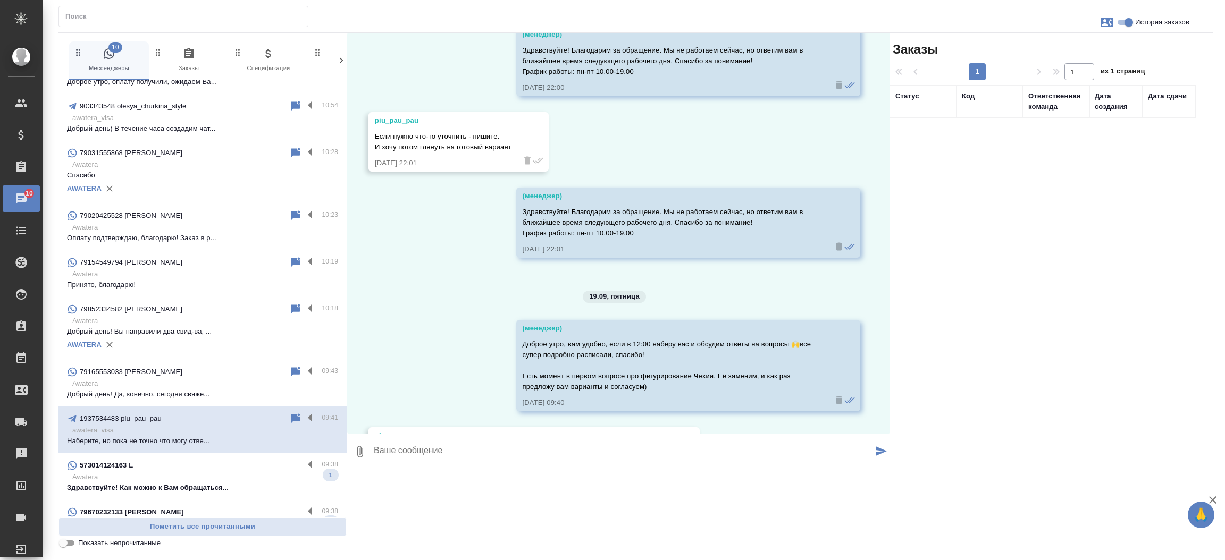
scroll to position [4130, 0]
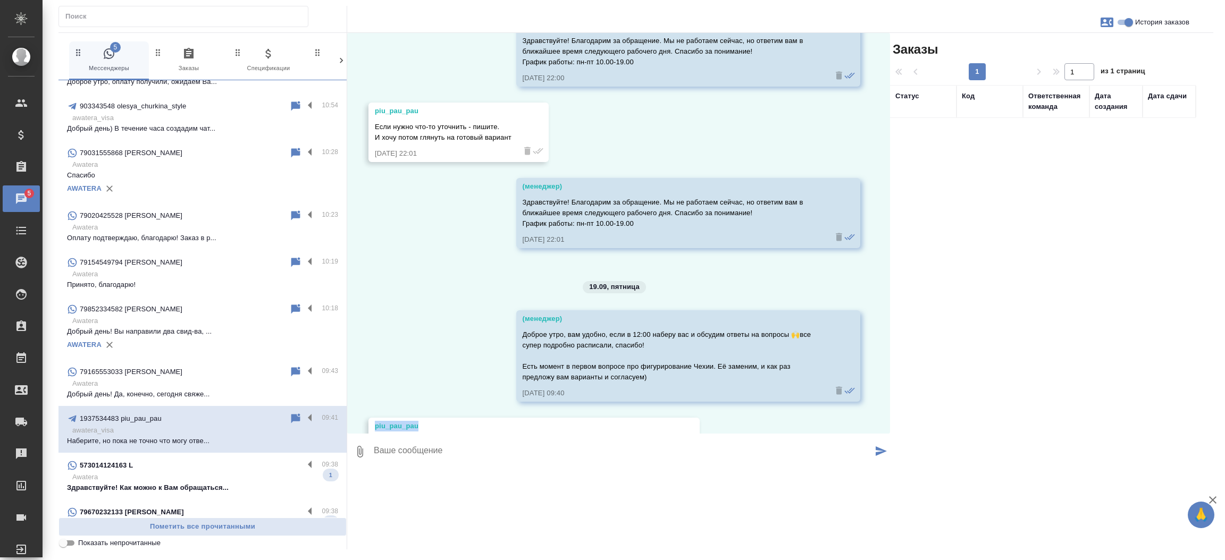
drag, startPoint x: 426, startPoint y: 459, endPoint x: 366, endPoint y: 456, distance: 60.7
click at [366, 434] on div "17.09, среда (менеджер) Аленксандр, добрый день! Это Екатерина, общались с вами…" at bounding box center [618, 233] width 543 height 401
copy div "piu_pau_pau"
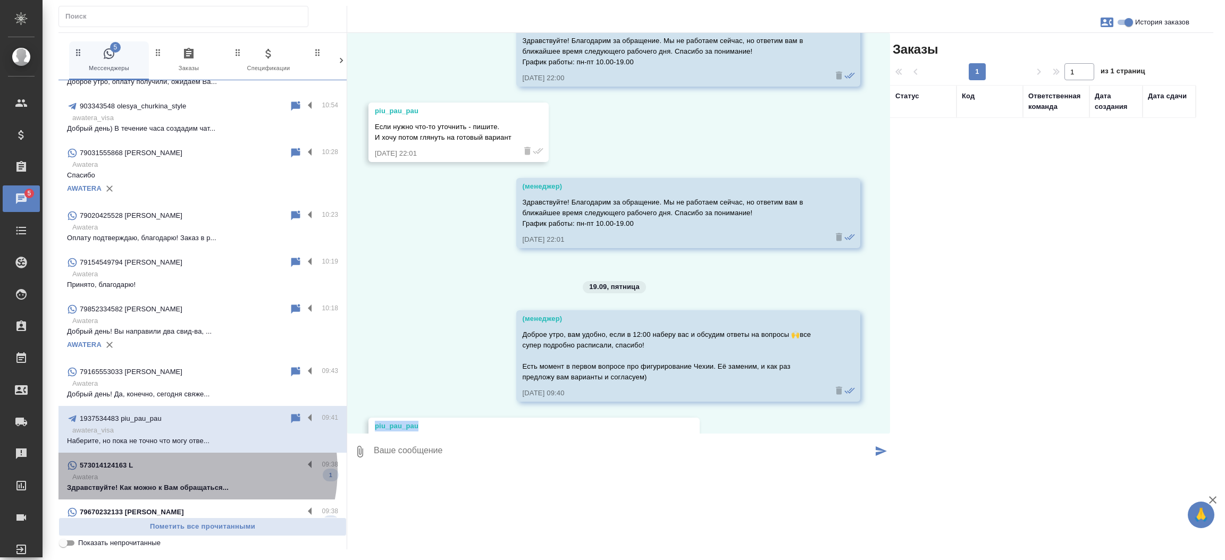
click at [181, 470] on div "573014124163 L" at bounding box center [185, 465] width 237 height 13
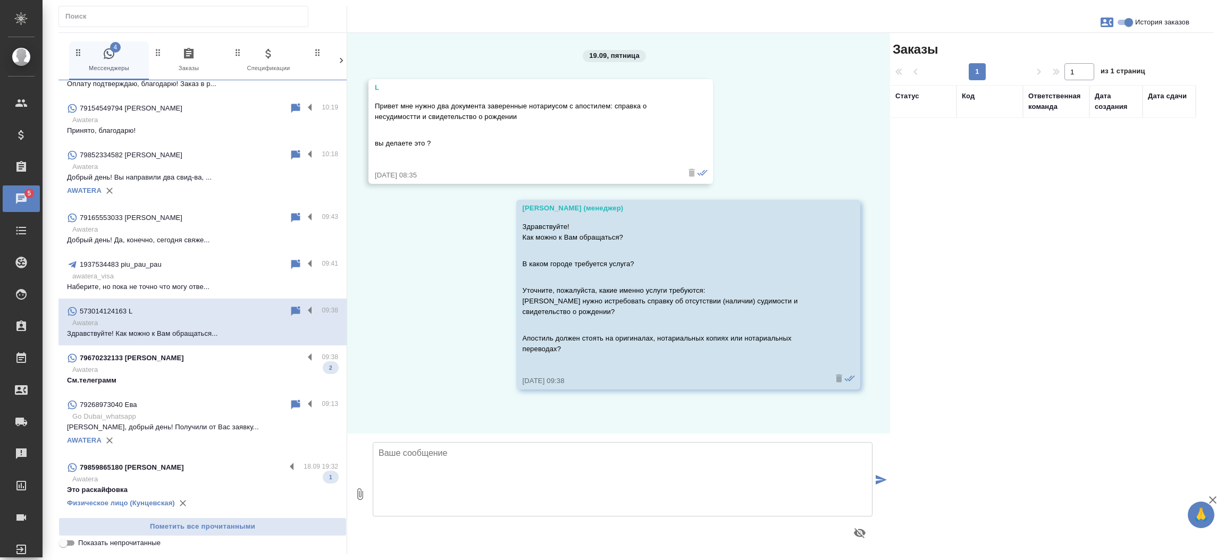
scroll to position [1026, 0]
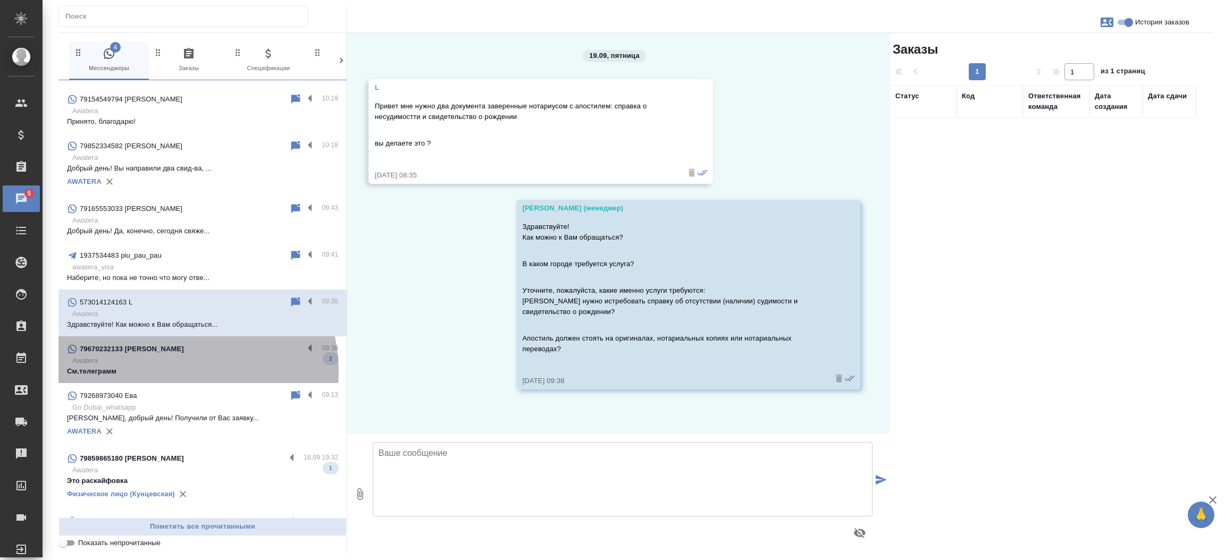
click at [176, 371] on p "См.телеграмм" at bounding box center [202, 371] width 271 height 11
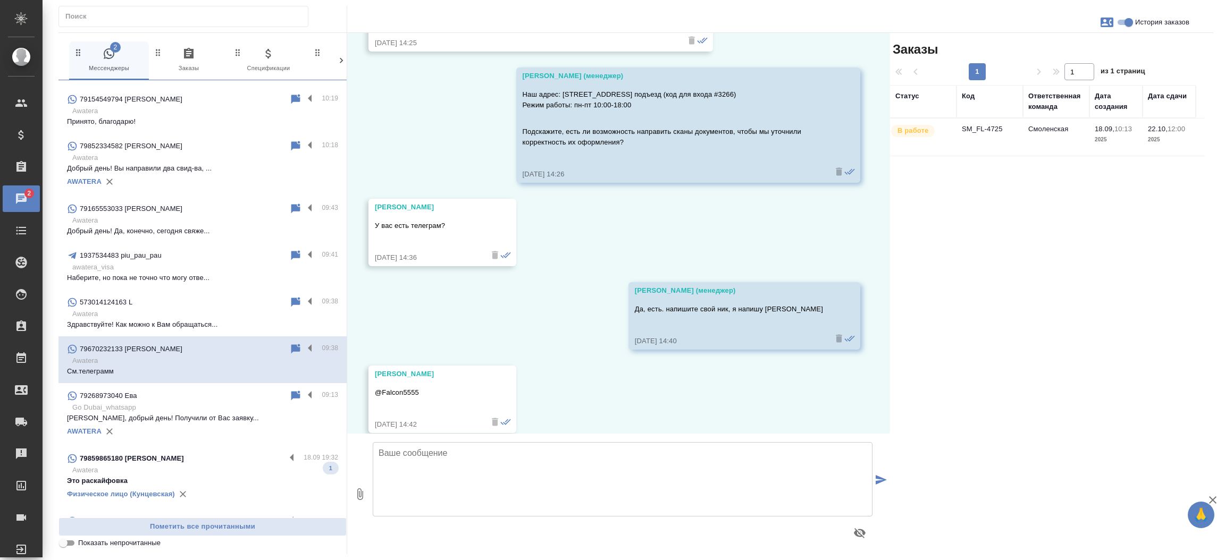
scroll to position [2040, 0]
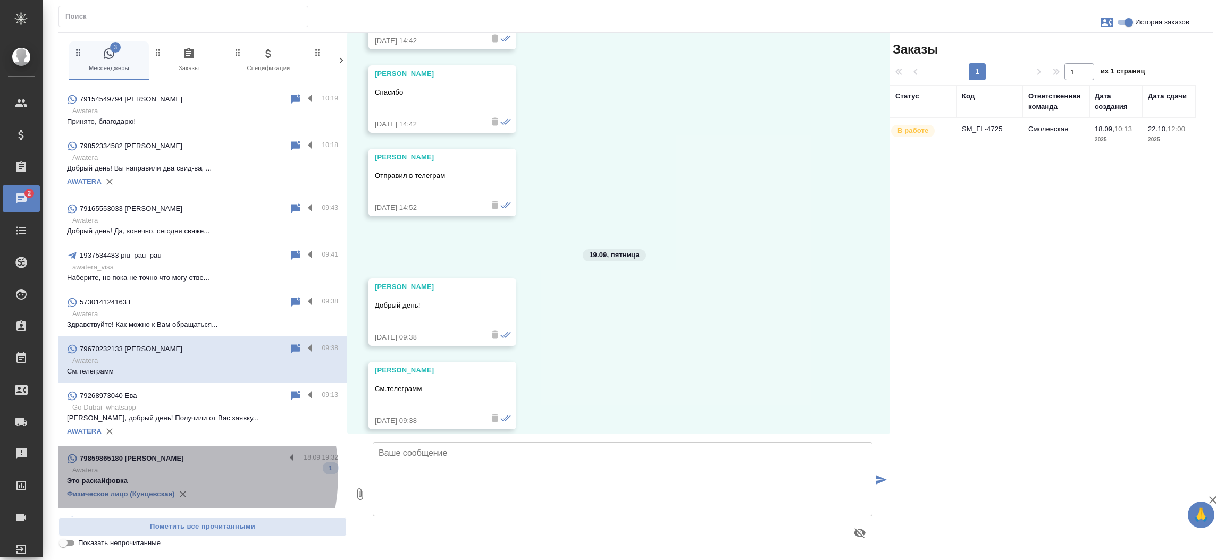
click at [145, 476] on p "Это раскайфовка" at bounding box center [202, 481] width 271 height 11
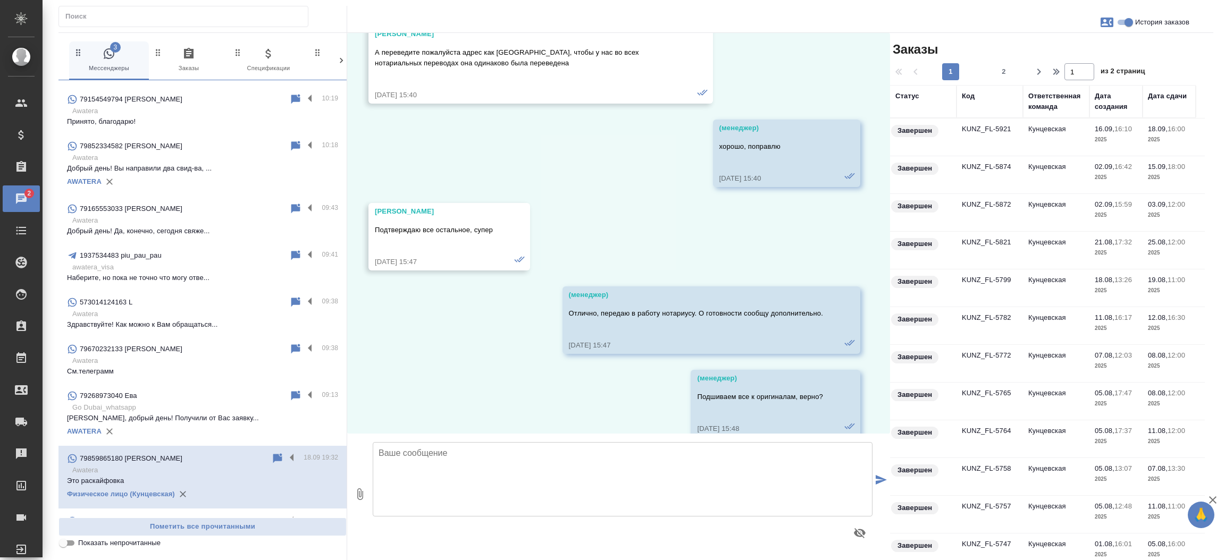
scroll to position [42620, 0]
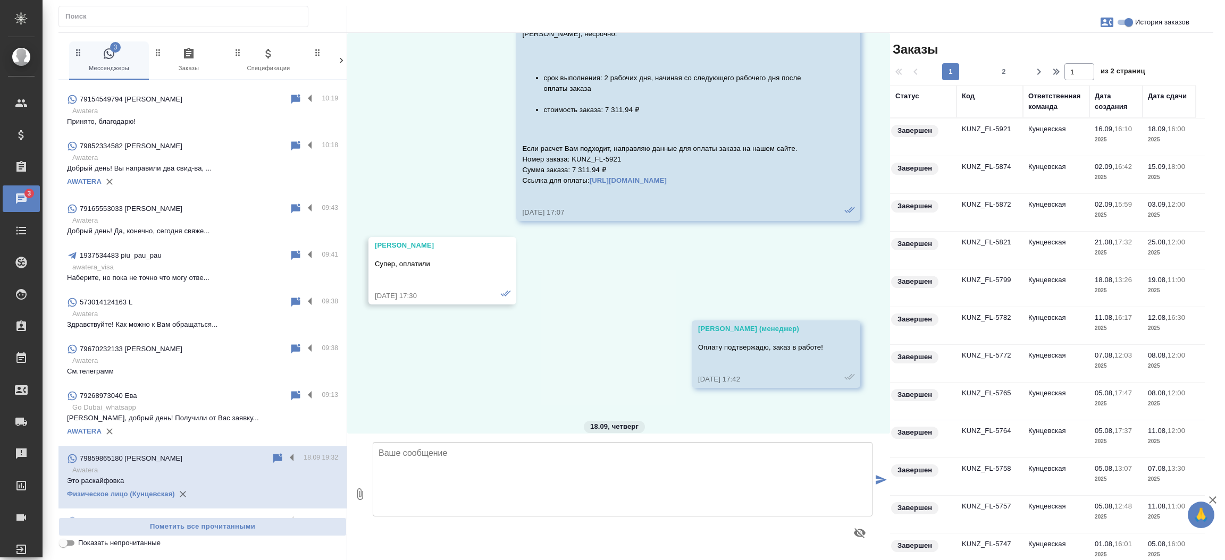
click at [621, 370] on div "30.09, понедельник (менеджер) Лев, снова здравствуйте! Направляю вариант расчет…" at bounding box center [618, 233] width 543 height 401
click at [152, 539] on p "Здравствуйте! К сожалению, мы не можем о..." at bounding box center [202, 544] width 271 height 11
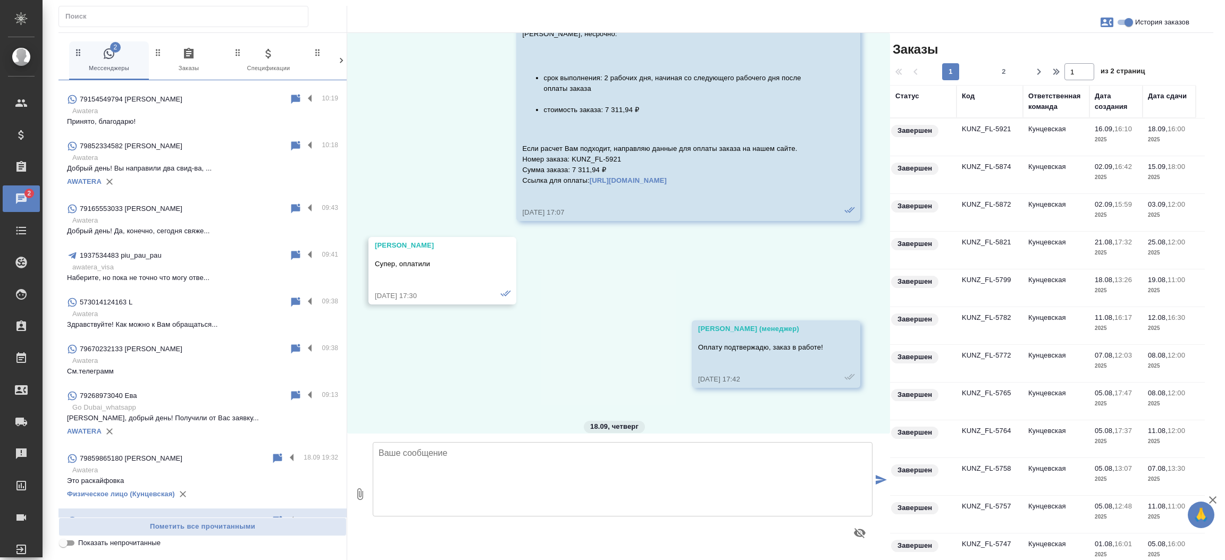
click at [152, 539] on p "Здравствуйте! К сожалению, мы не можем о..." at bounding box center [202, 544] width 271 height 11
click at [165, 528] on p "Awatera" at bounding box center [205, 533] width 266 height 11
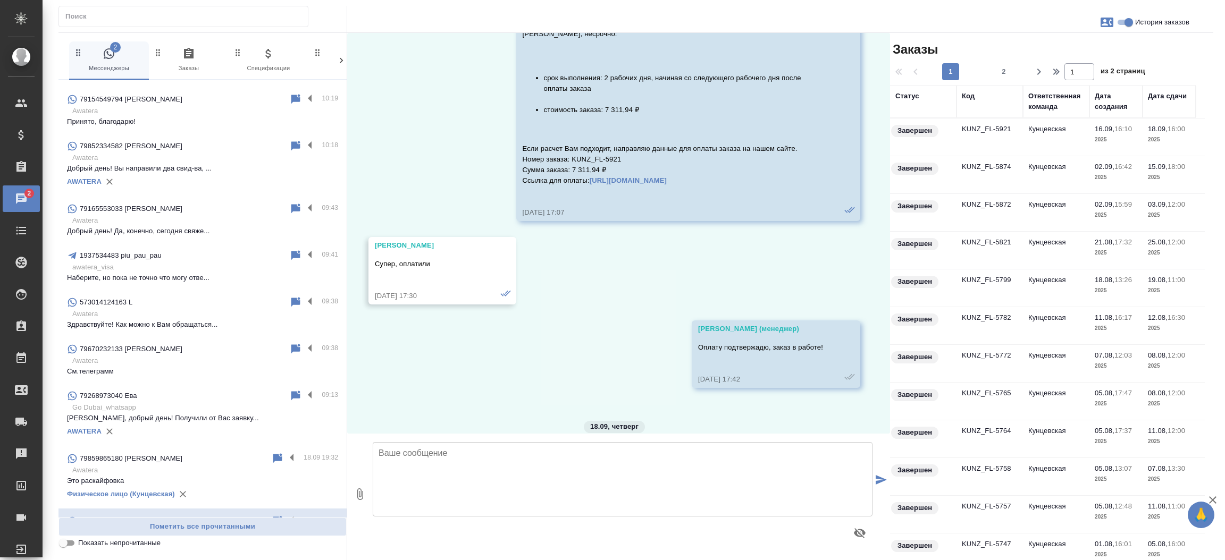
click at [165, 528] on p "Awatera" at bounding box center [205, 533] width 266 height 11
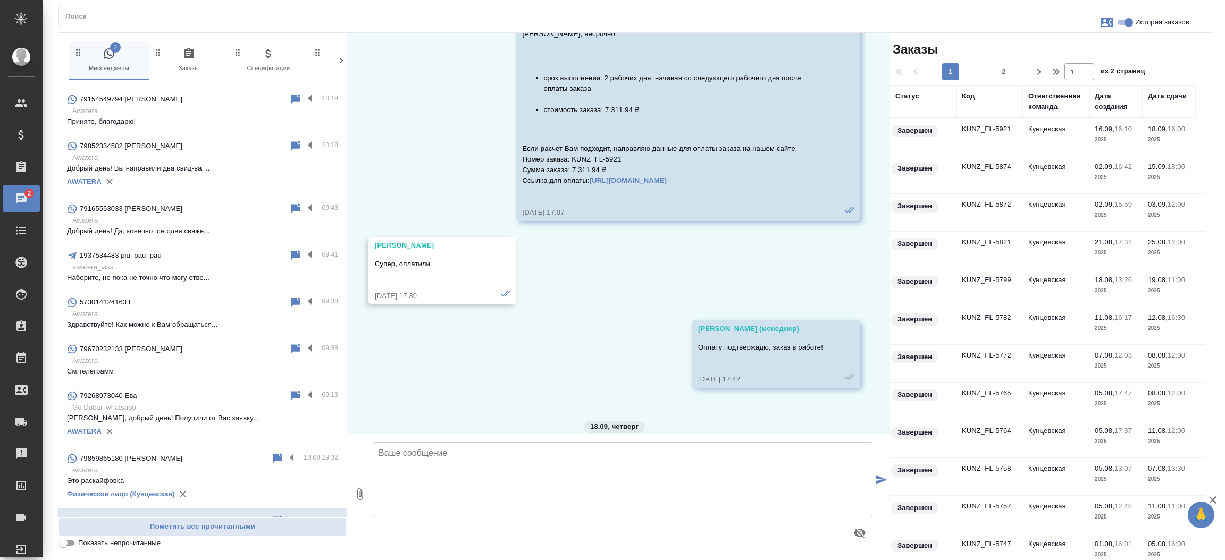
click at [165, 528] on p "Awatera" at bounding box center [205, 533] width 266 height 11
click at [100, 539] on p "Здравствуйте! К сожалению, мы не можем о..." at bounding box center [202, 544] width 271 height 11
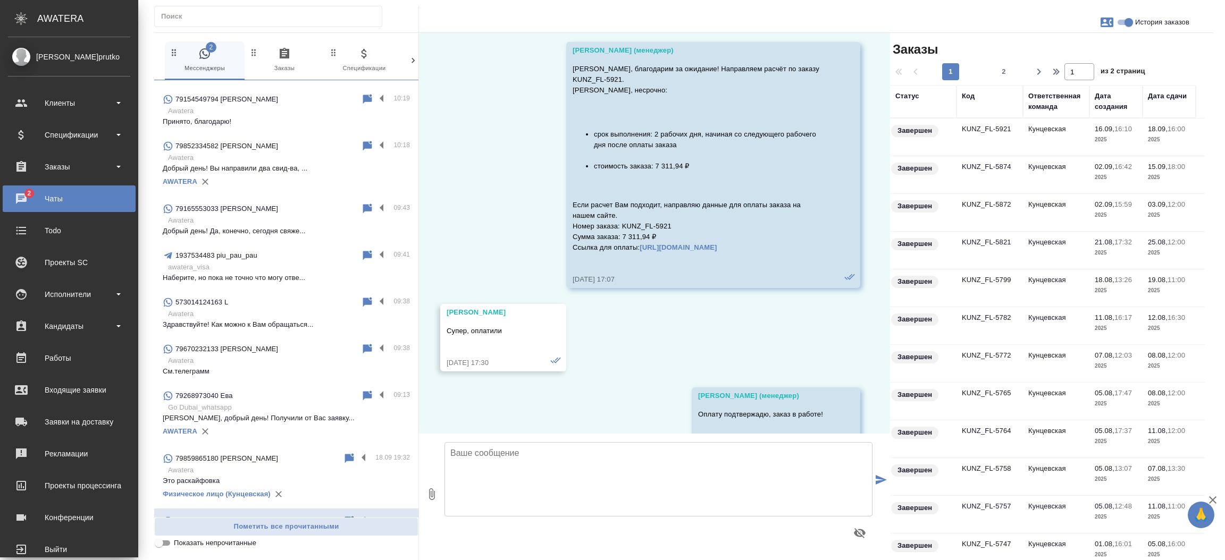
scroll to position [1356, 0]
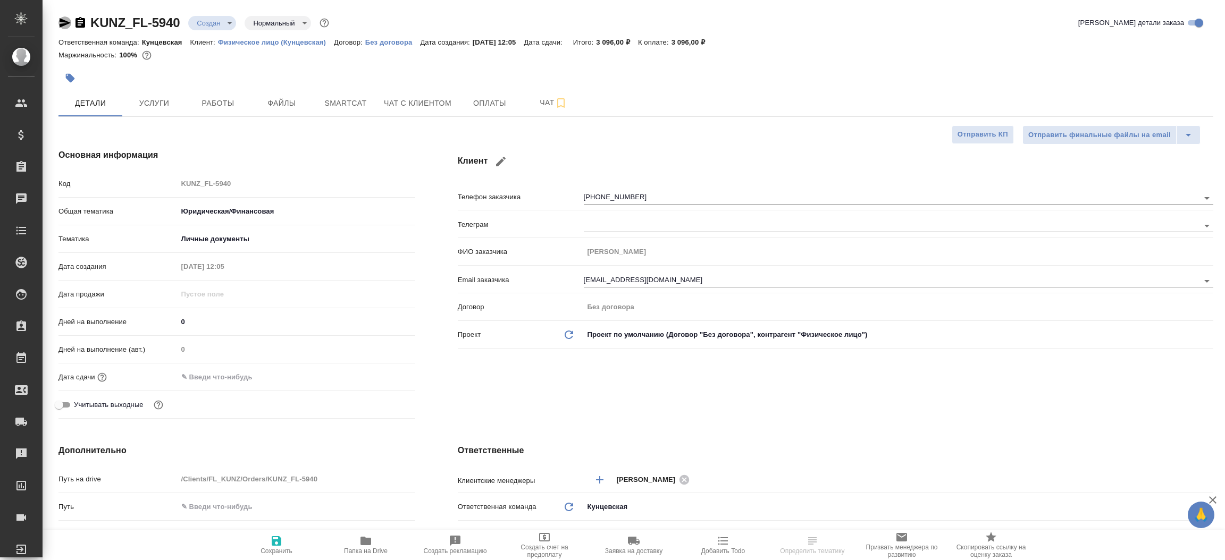
select select "RU"
click at [60, 27] on icon "button" at bounding box center [65, 23] width 11 height 10
type textarea "x"
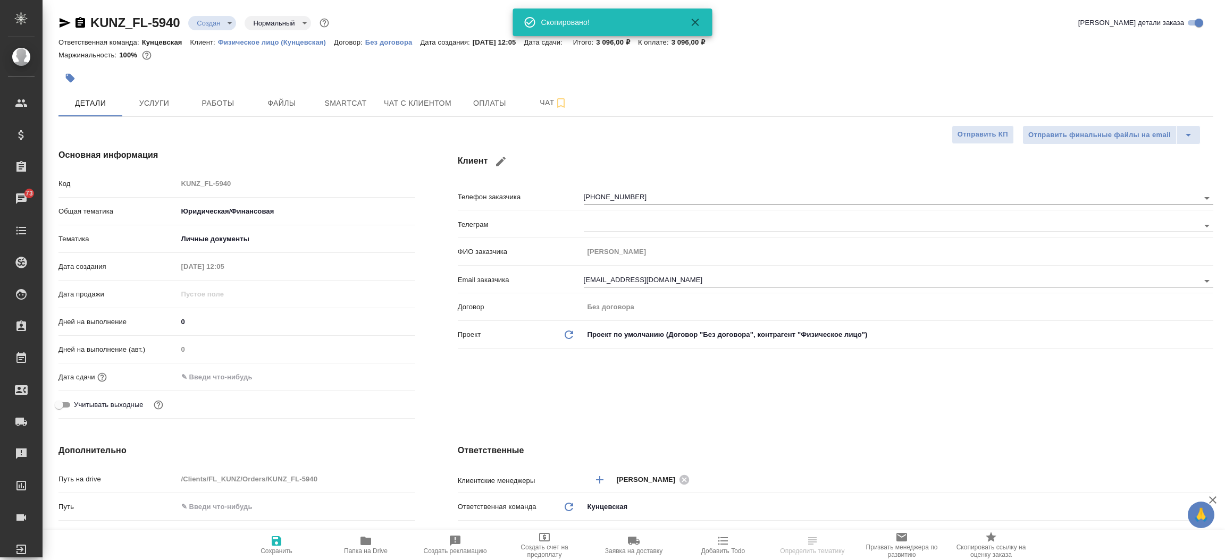
type textarea "x"
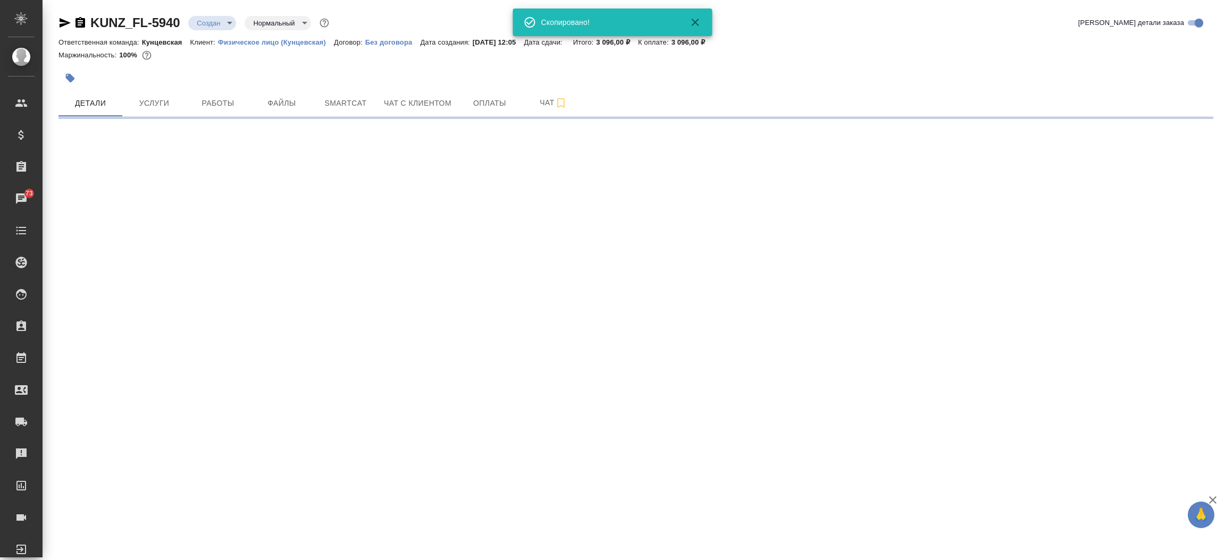
select select "RU"
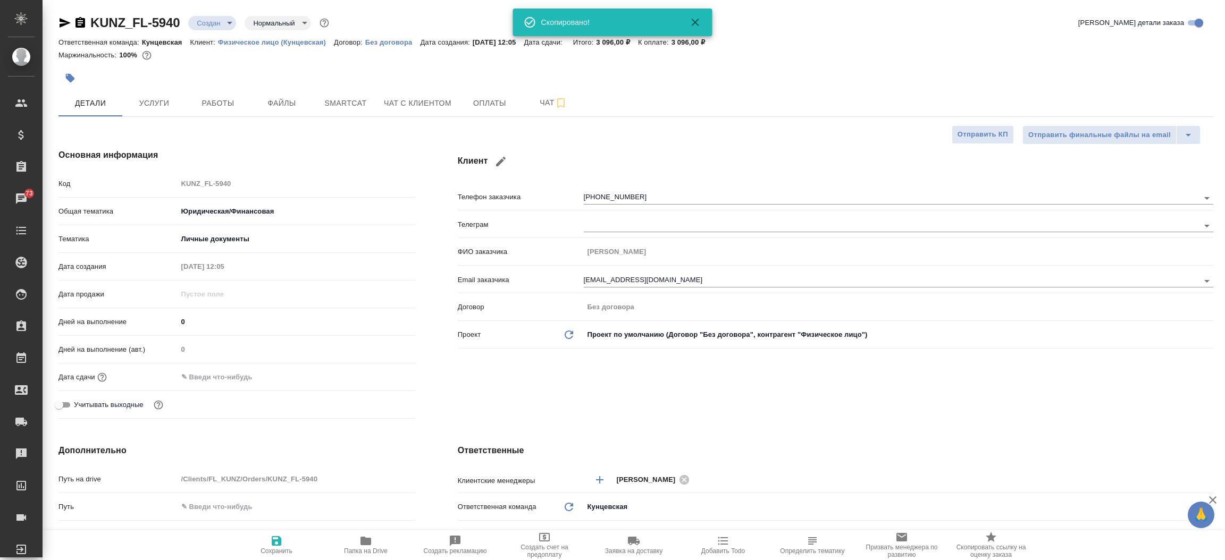
type textarea "x"
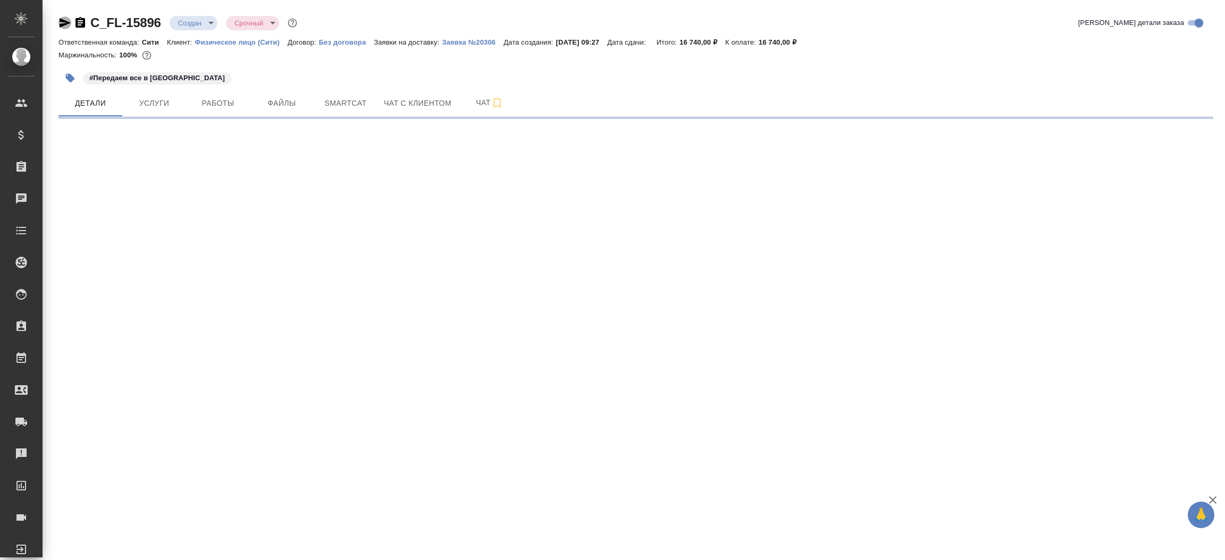
click at [69, 21] on icon "button" at bounding box center [64, 22] width 13 height 13
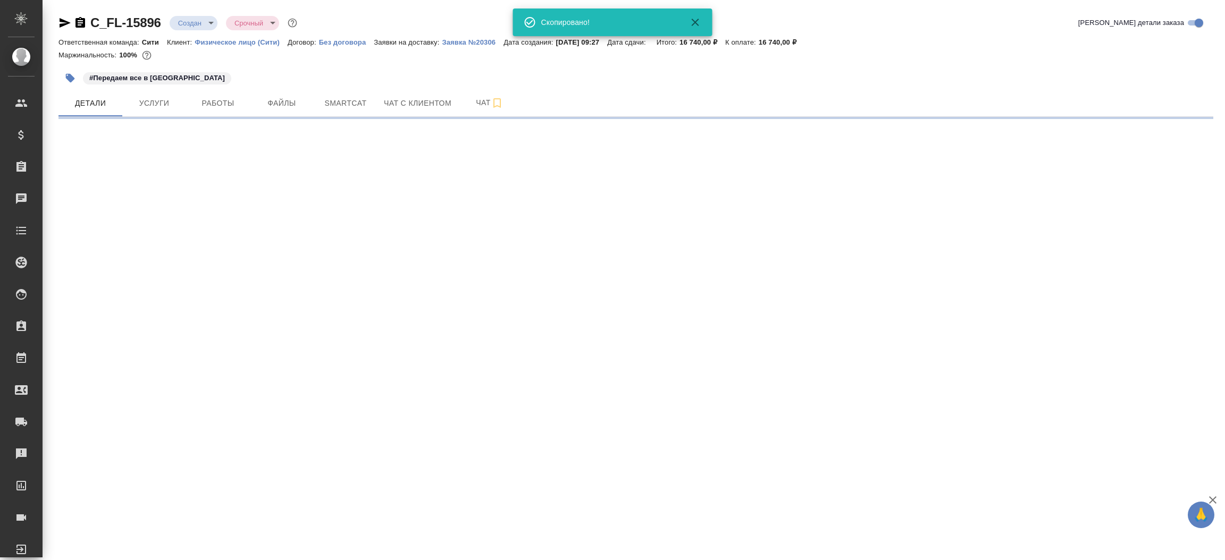
select select "RU"
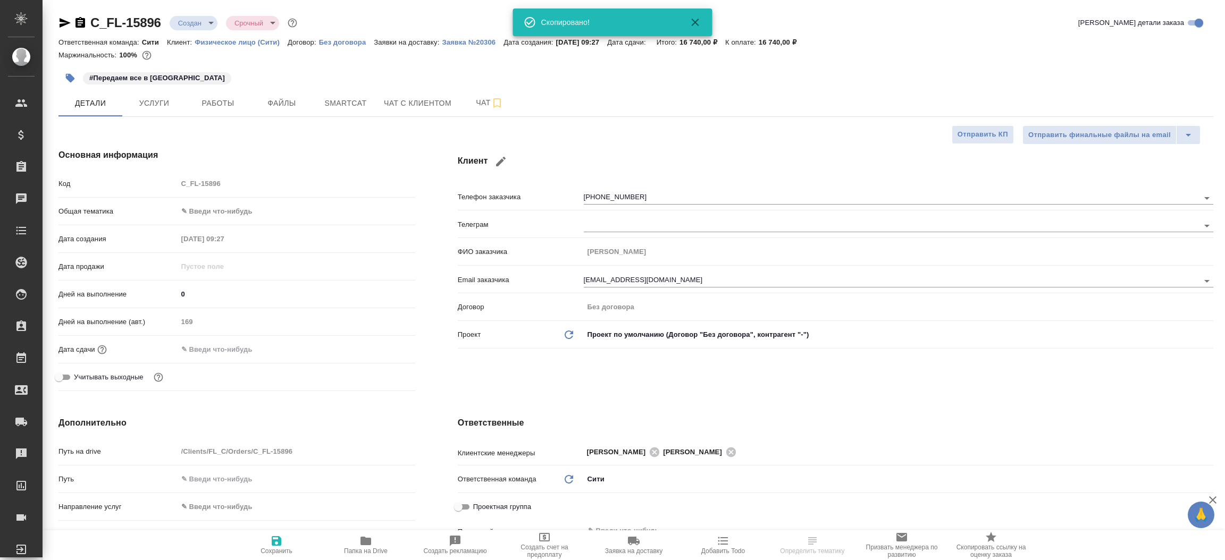
type textarea "x"
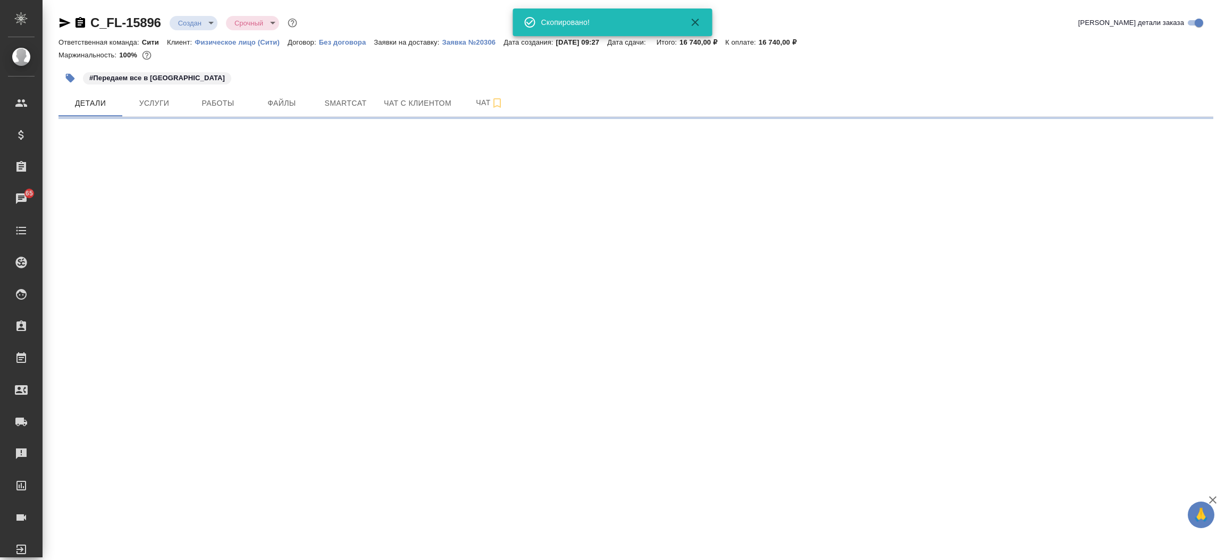
select select "RU"
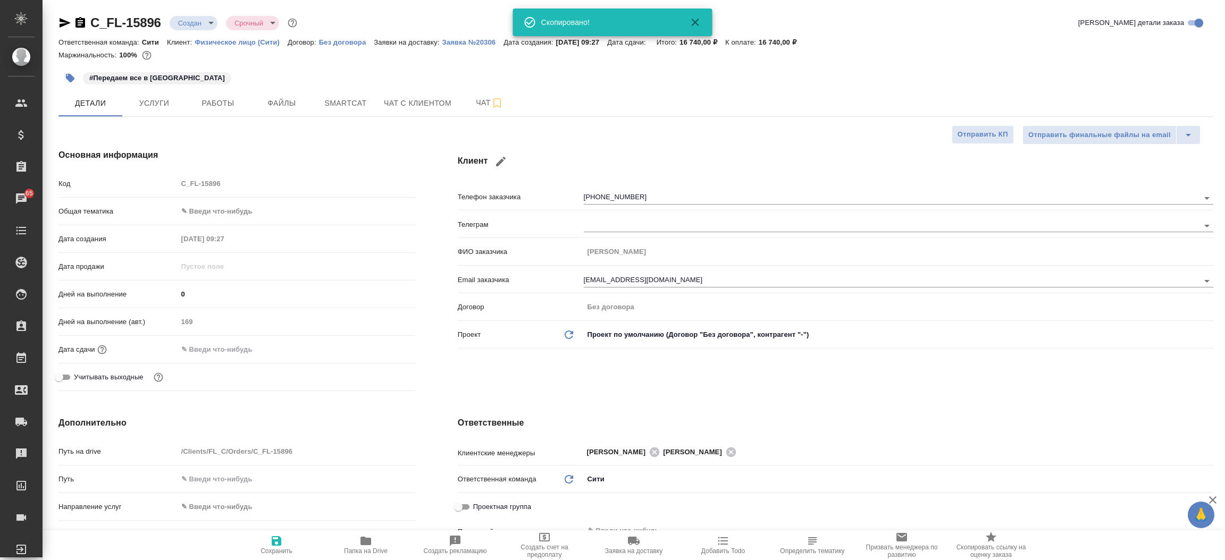
type textarea "x"
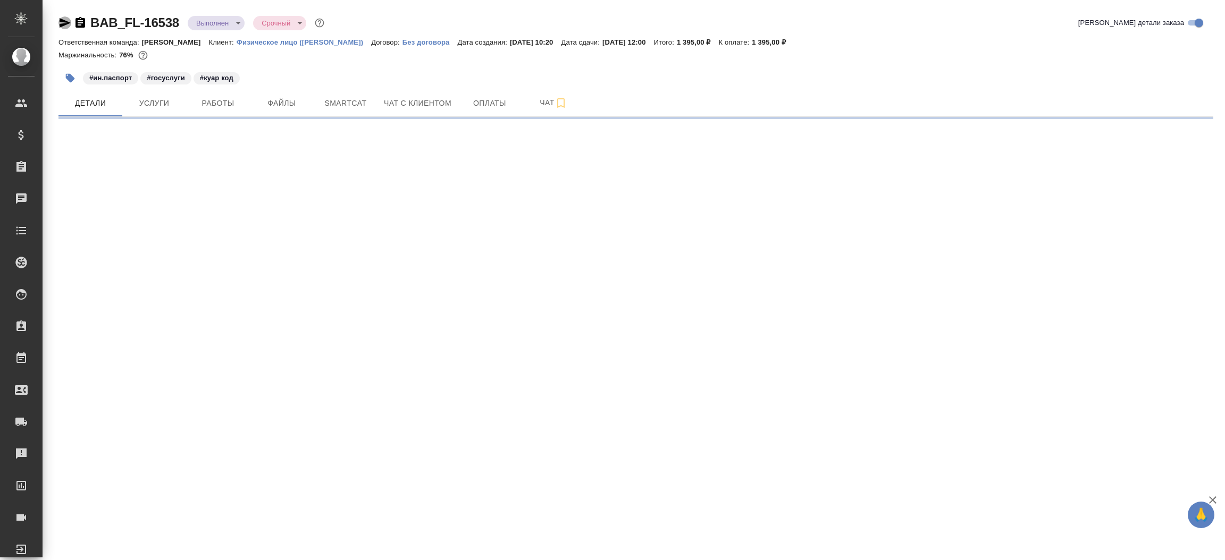
click at [63, 21] on icon "button" at bounding box center [65, 23] width 11 height 10
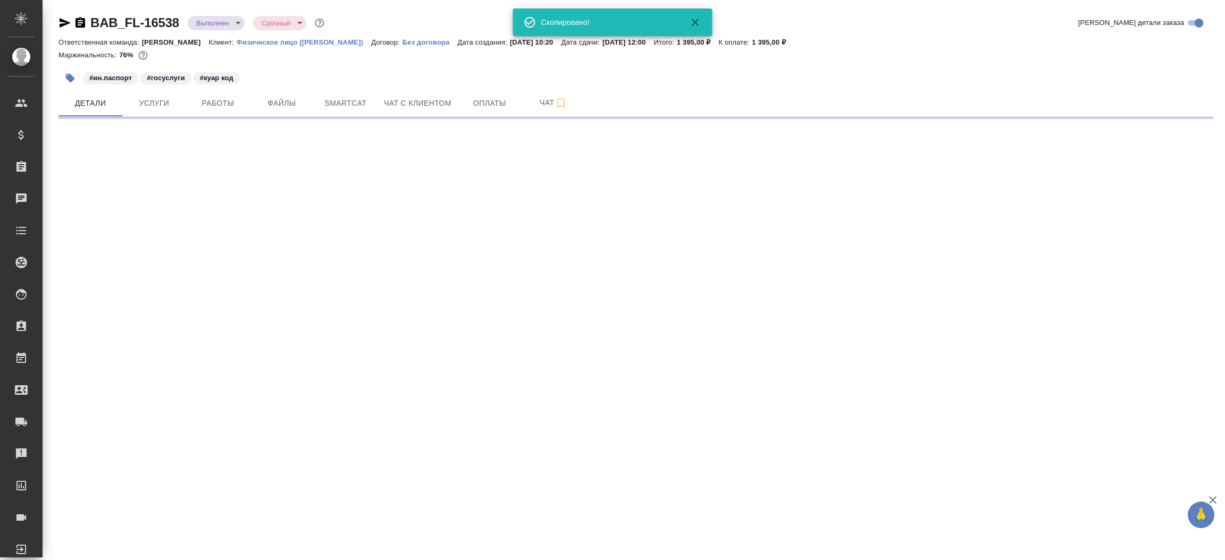
select select "RU"
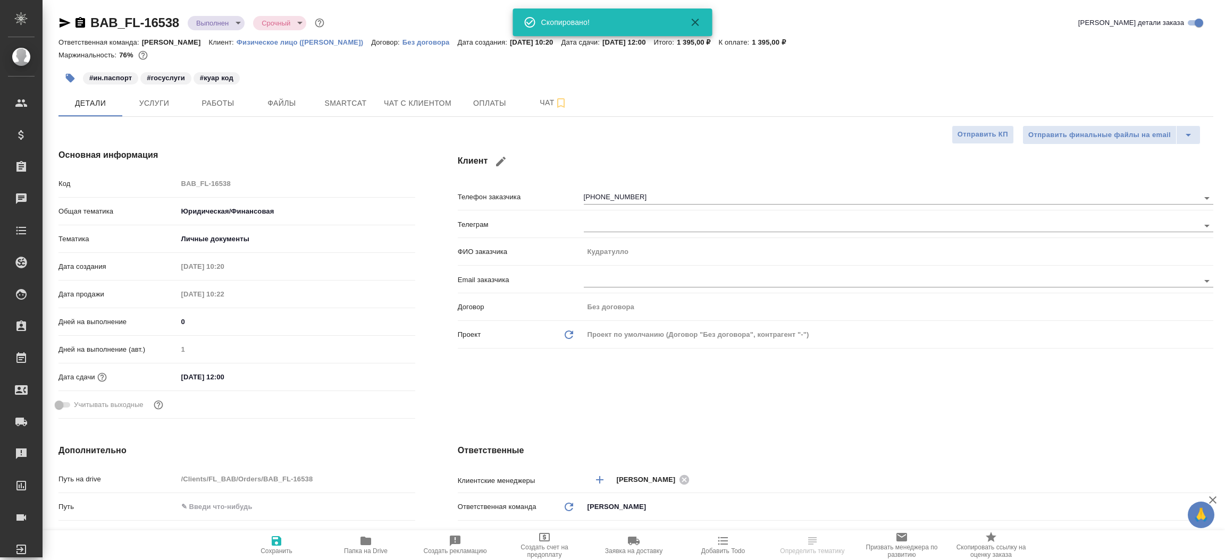
type textarea "x"
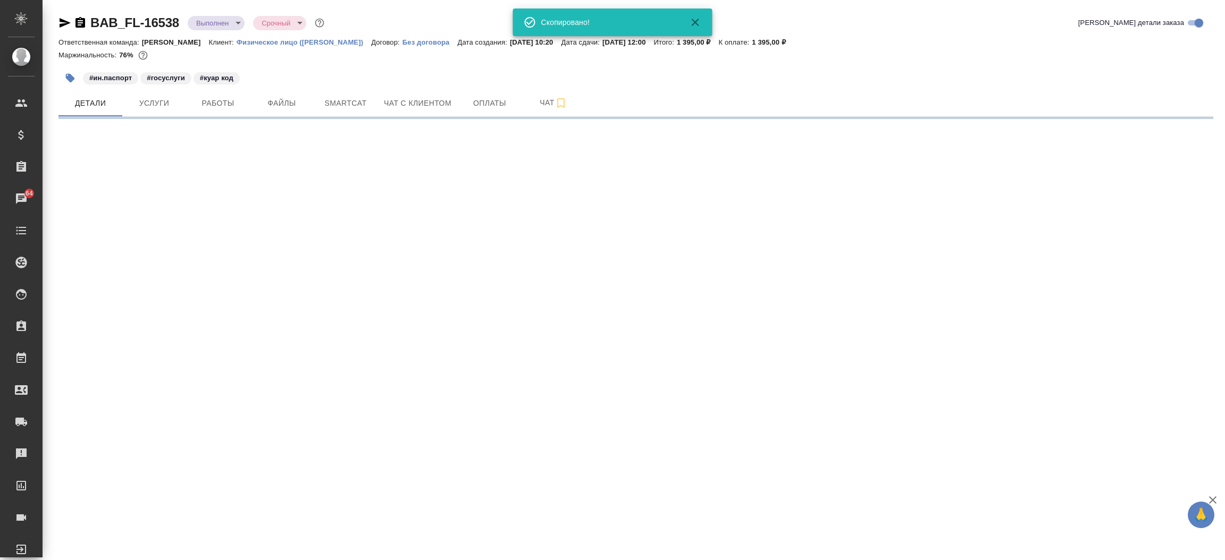
select select "RU"
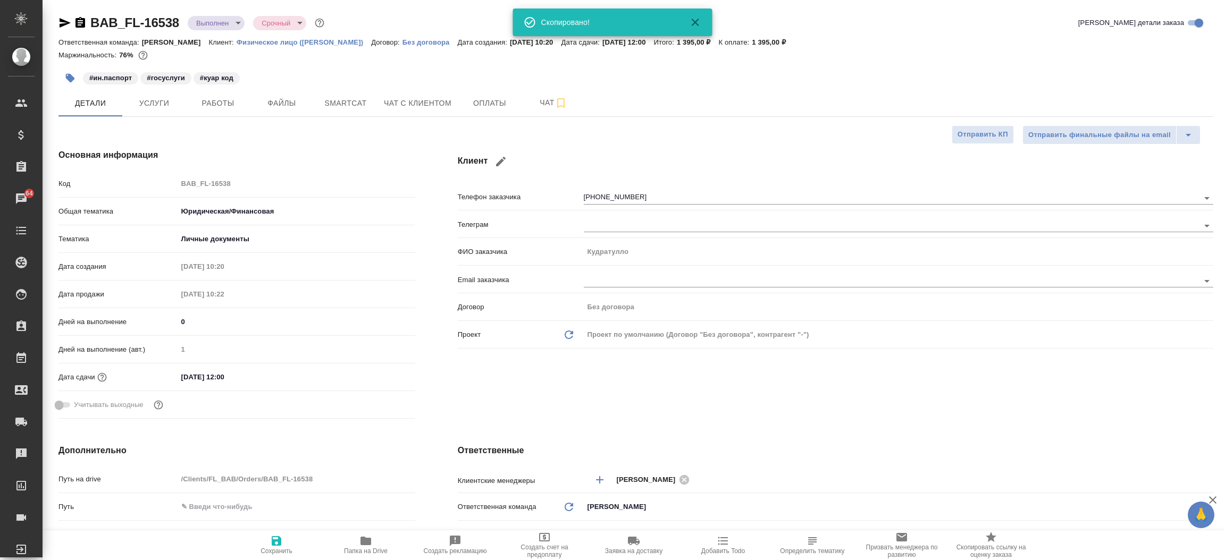
type textarea "x"
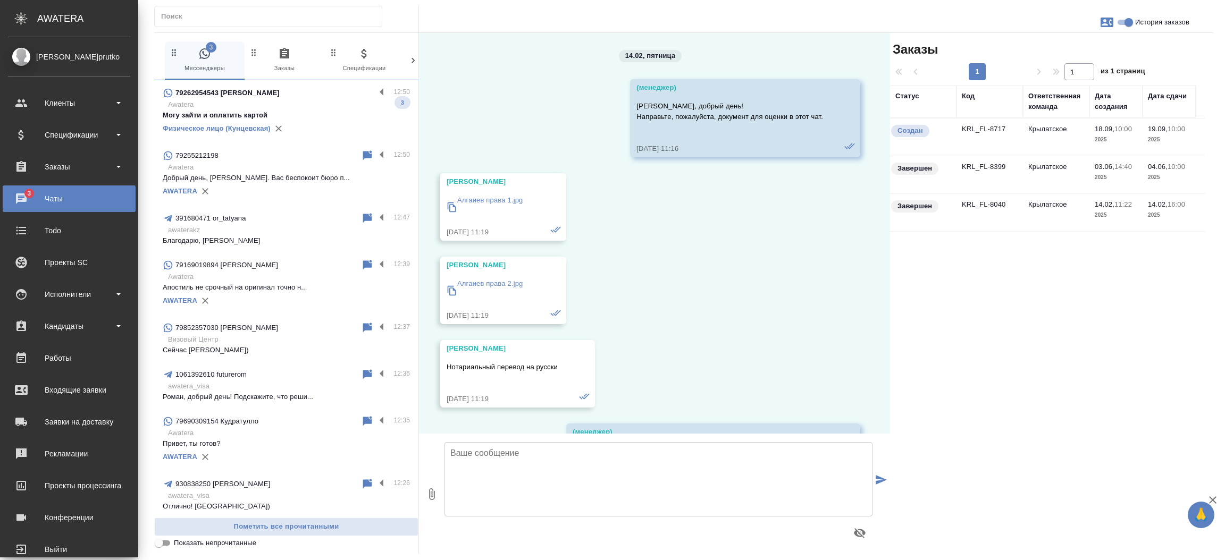
scroll to position [1419, 0]
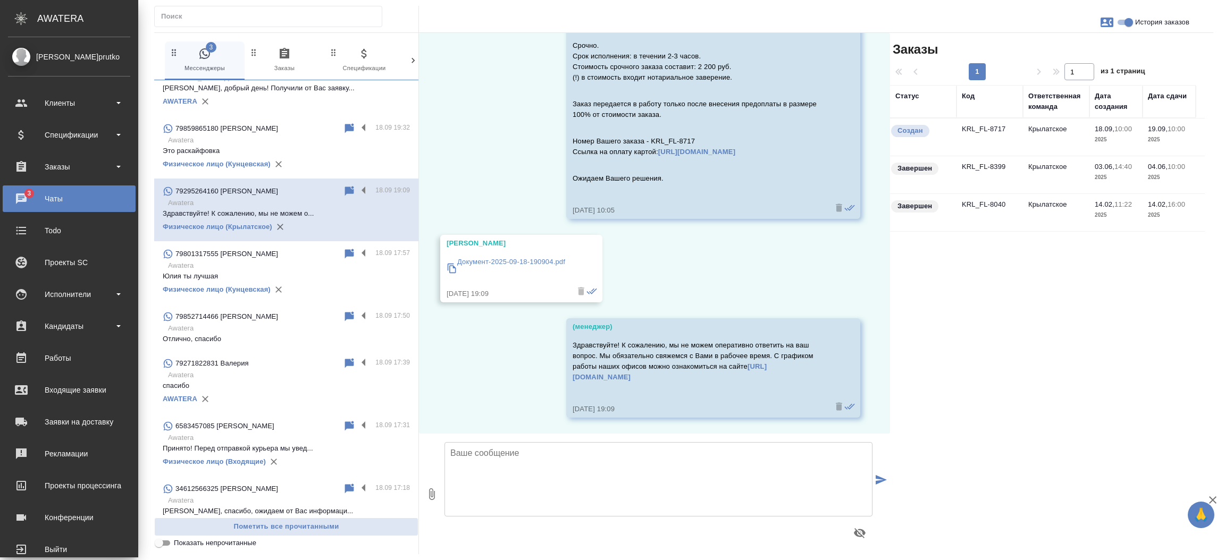
click at [993, 128] on td "KRL_FL-8717" at bounding box center [989, 137] width 66 height 37
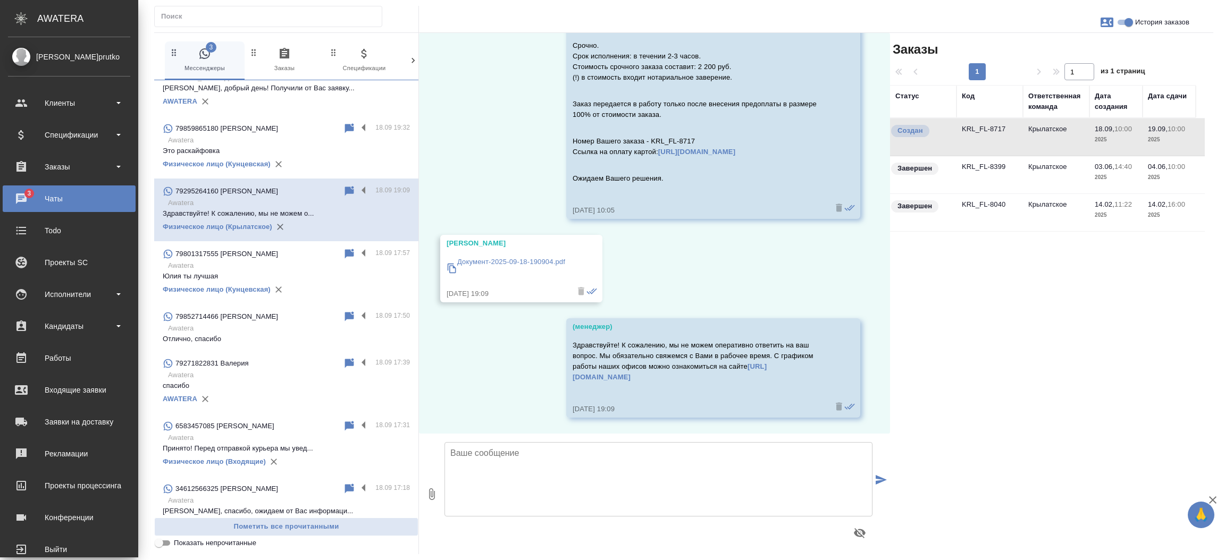
click at [993, 128] on td "KRL_FL-8717" at bounding box center [989, 137] width 66 height 37
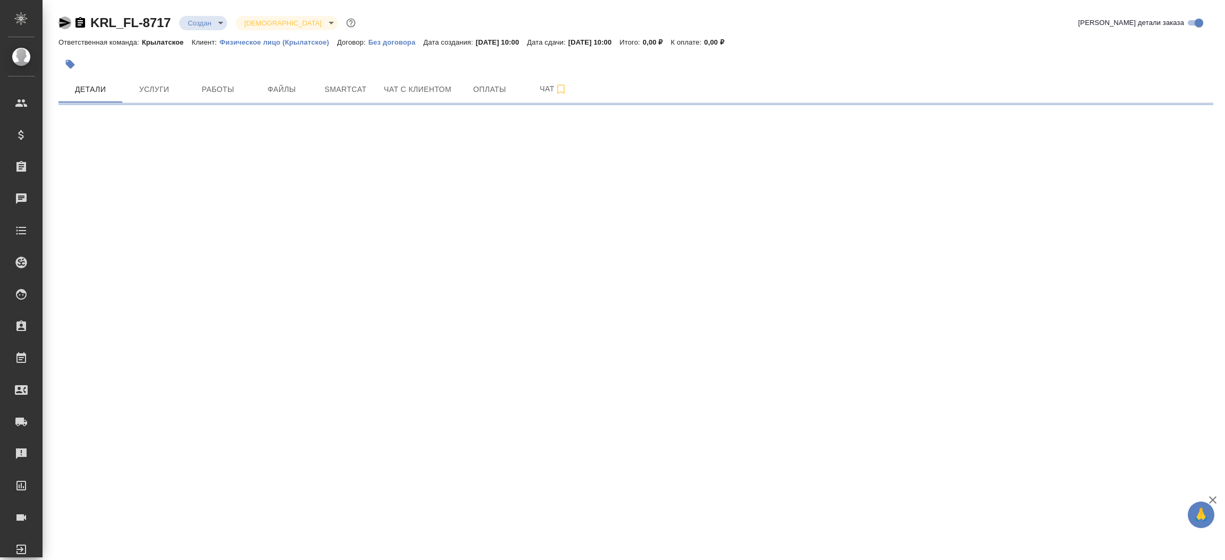
click at [64, 24] on icon "button" at bounding box center [65, 23] width 11 height 10
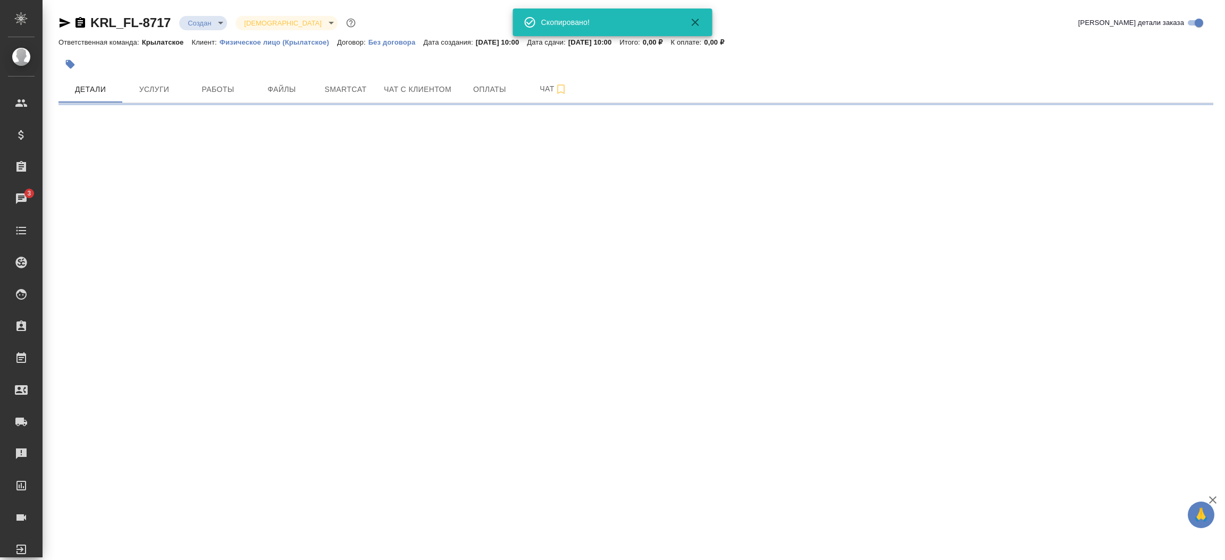
select select "RU"
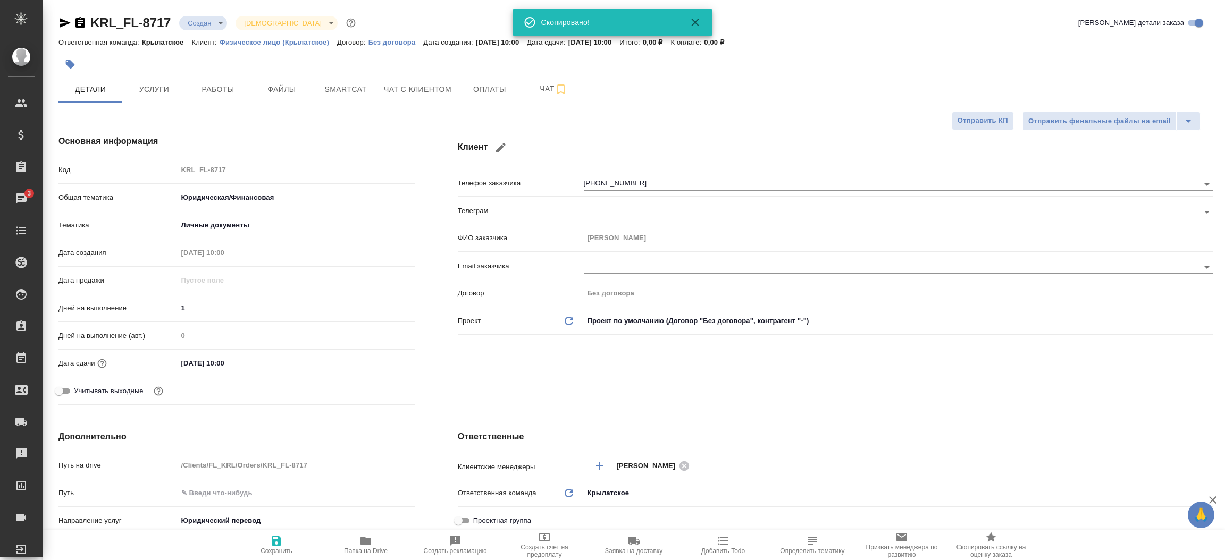
type textarea "x"
